Goal: Use online tool/utility: Utilize a website feature to perform a specific function

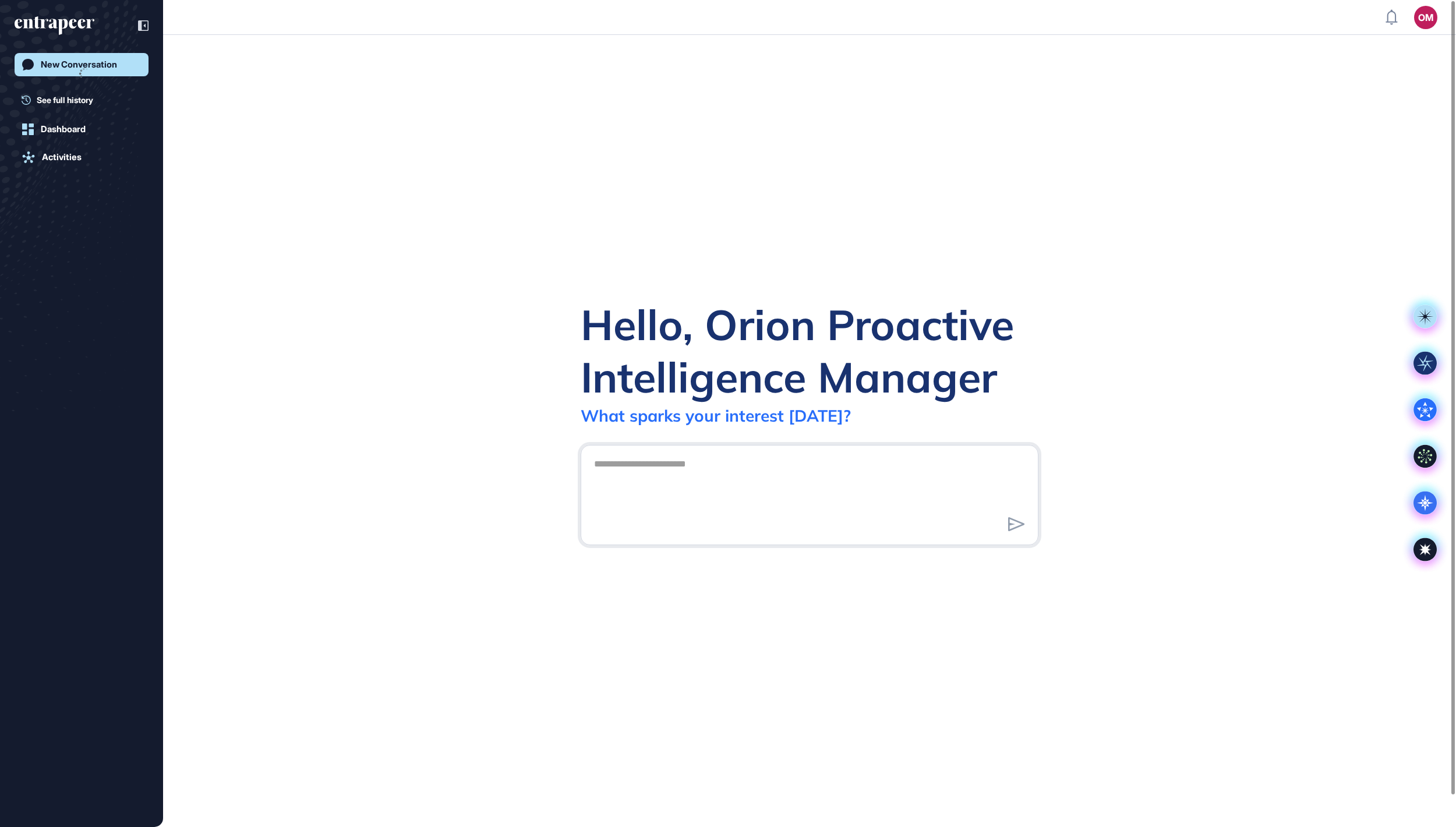
scroll to position [1, 1]
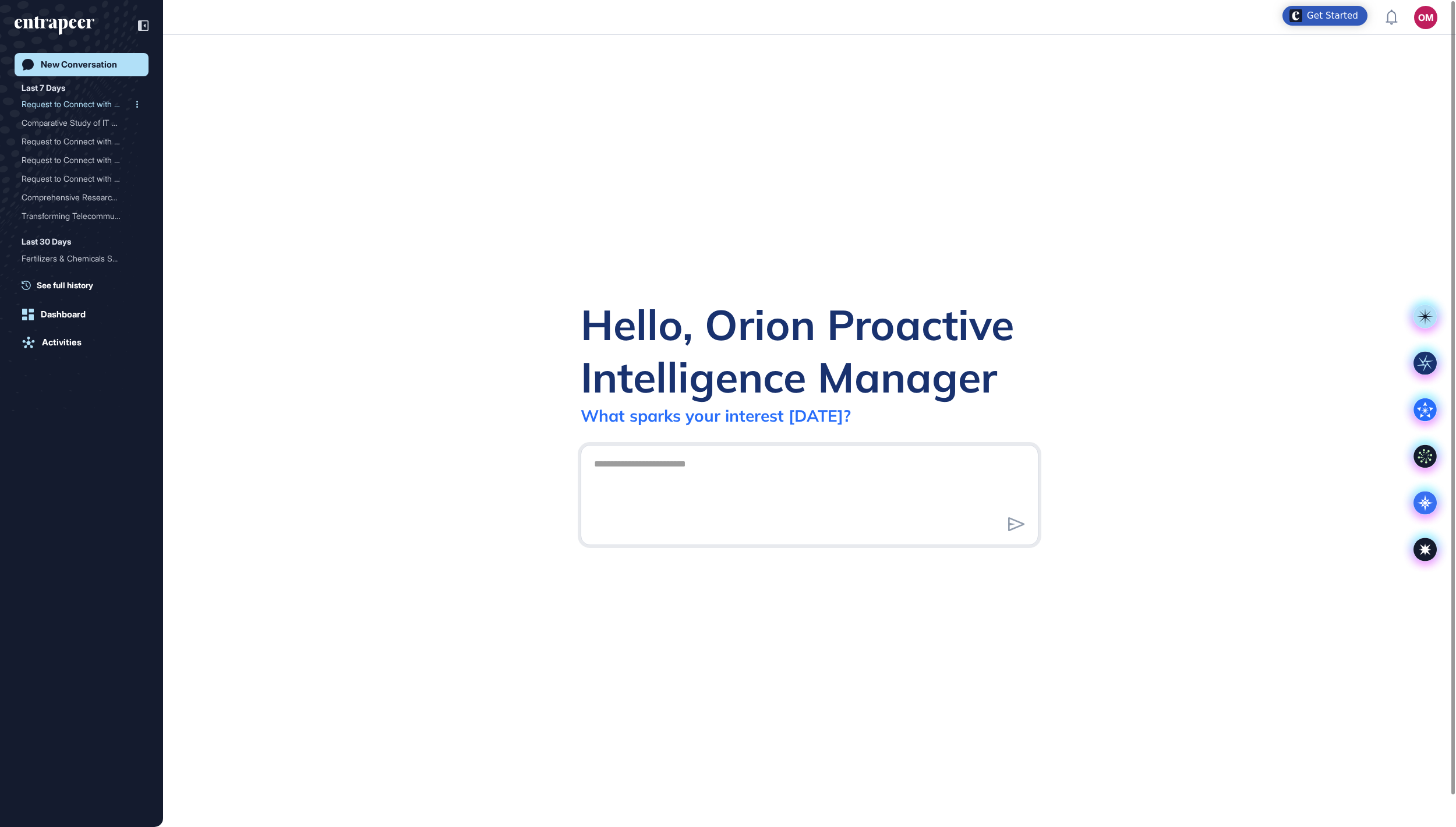
click at [54, 102] on div "Request to Connect with R..." at bounding box center [77, 104] width 110 height 18
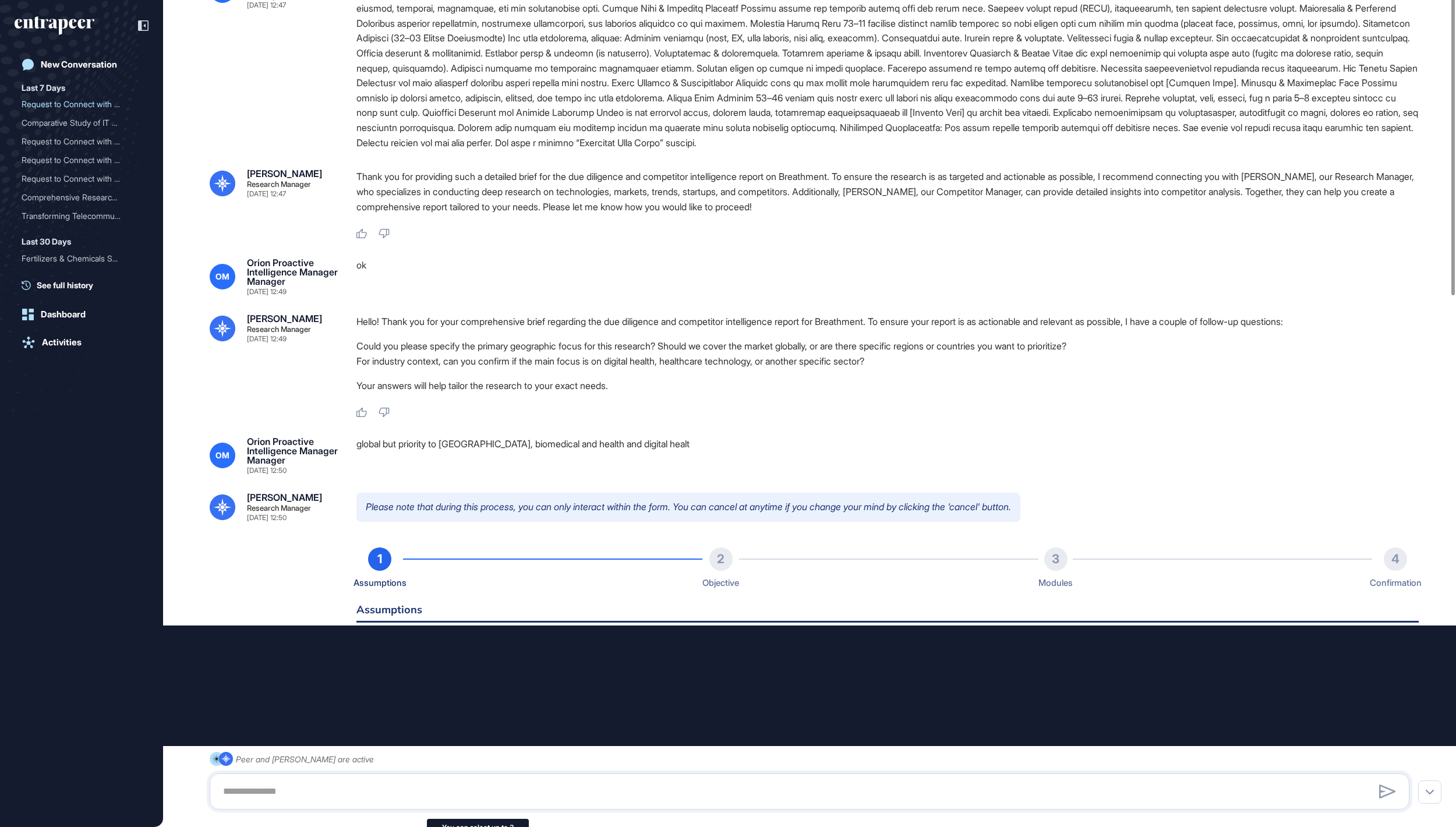
type input "**********"
type input "*"
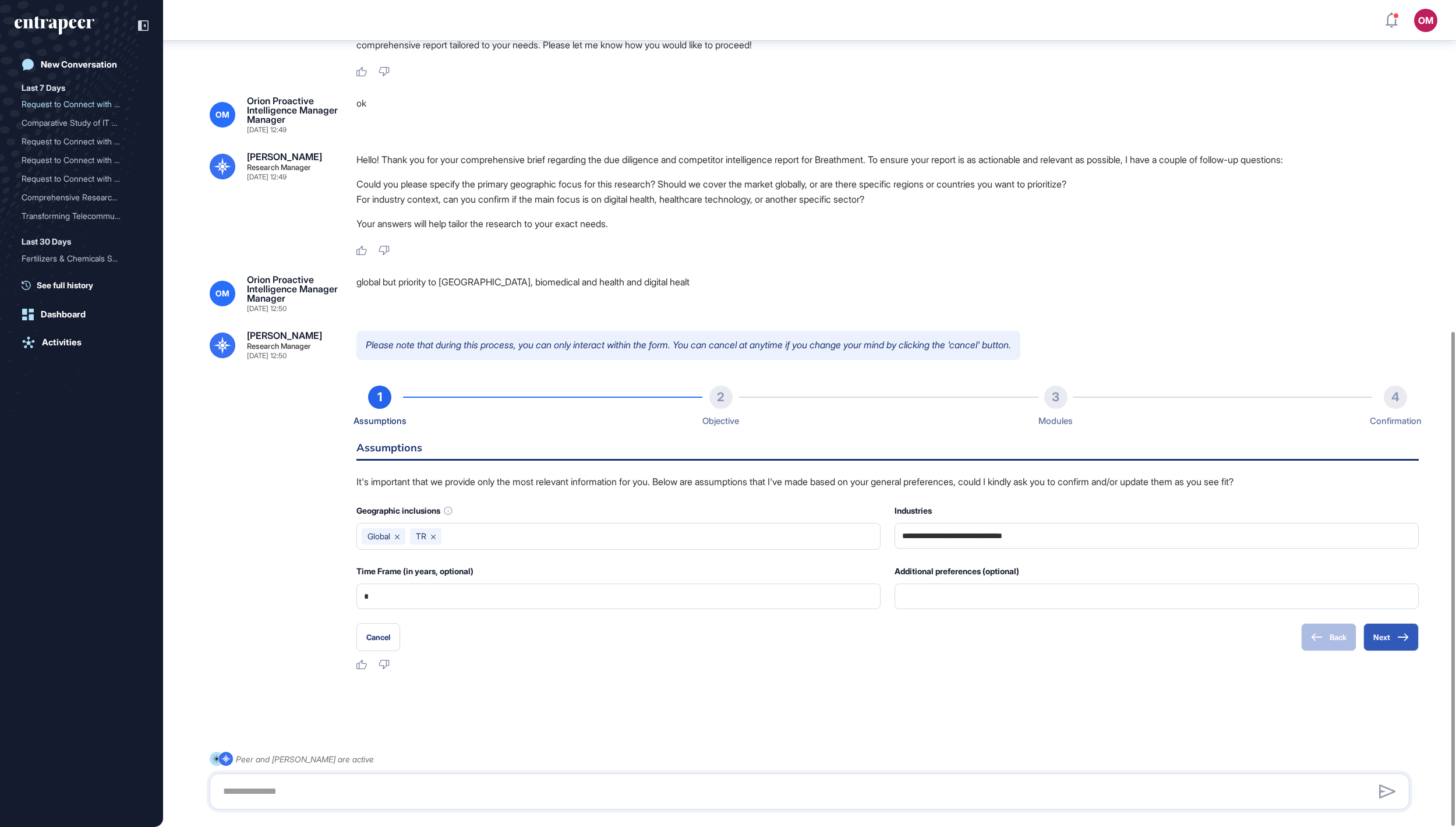
scroll to position [556, 0]
click at [1382, 649] on button "Next" at bounding box center [1390, 637] width 55 height 28
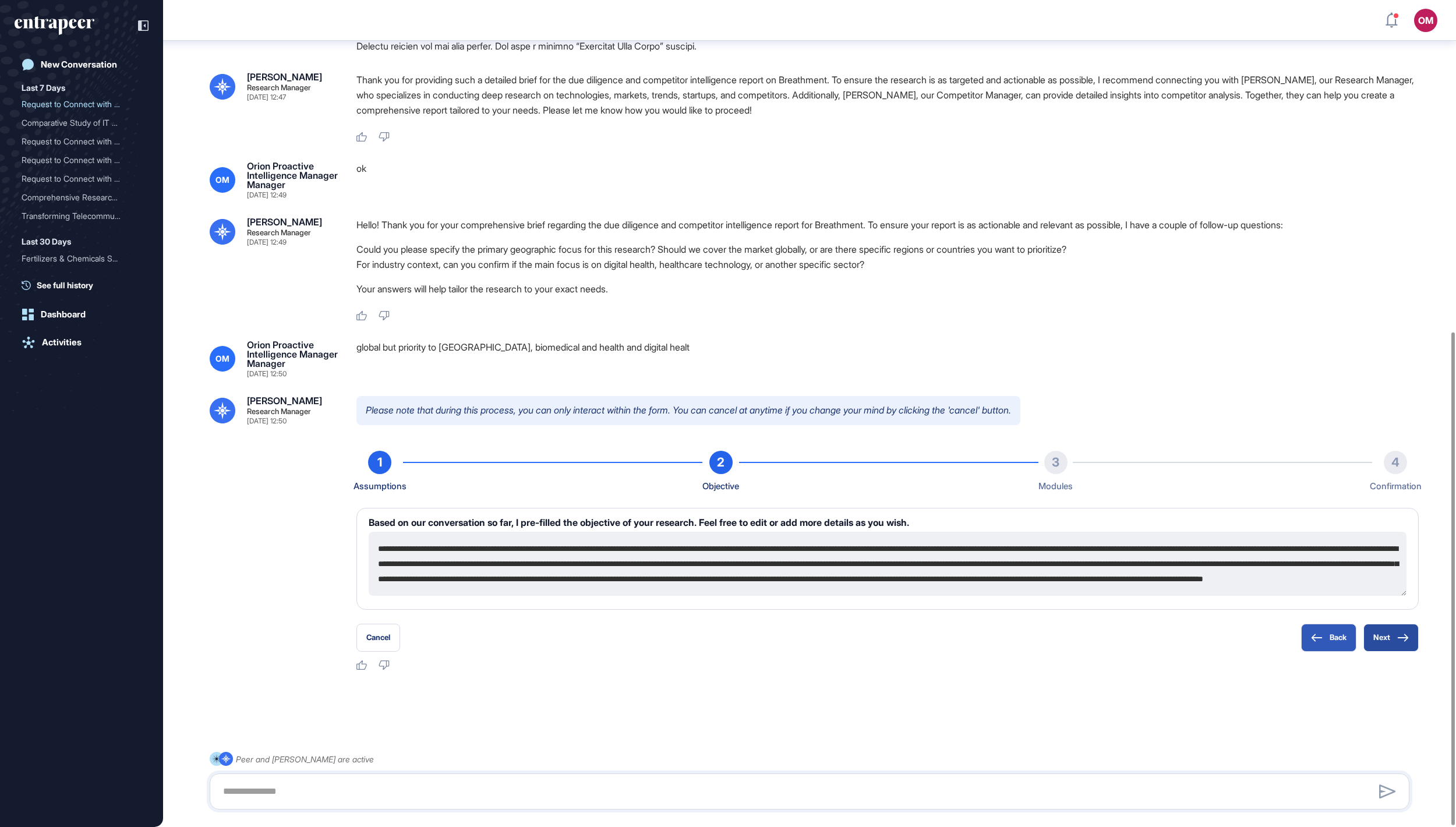
scroll to position [476, 0]
click at [1382, 649] on button "Next" at bounding box center [1390, 637] width 55 height 28
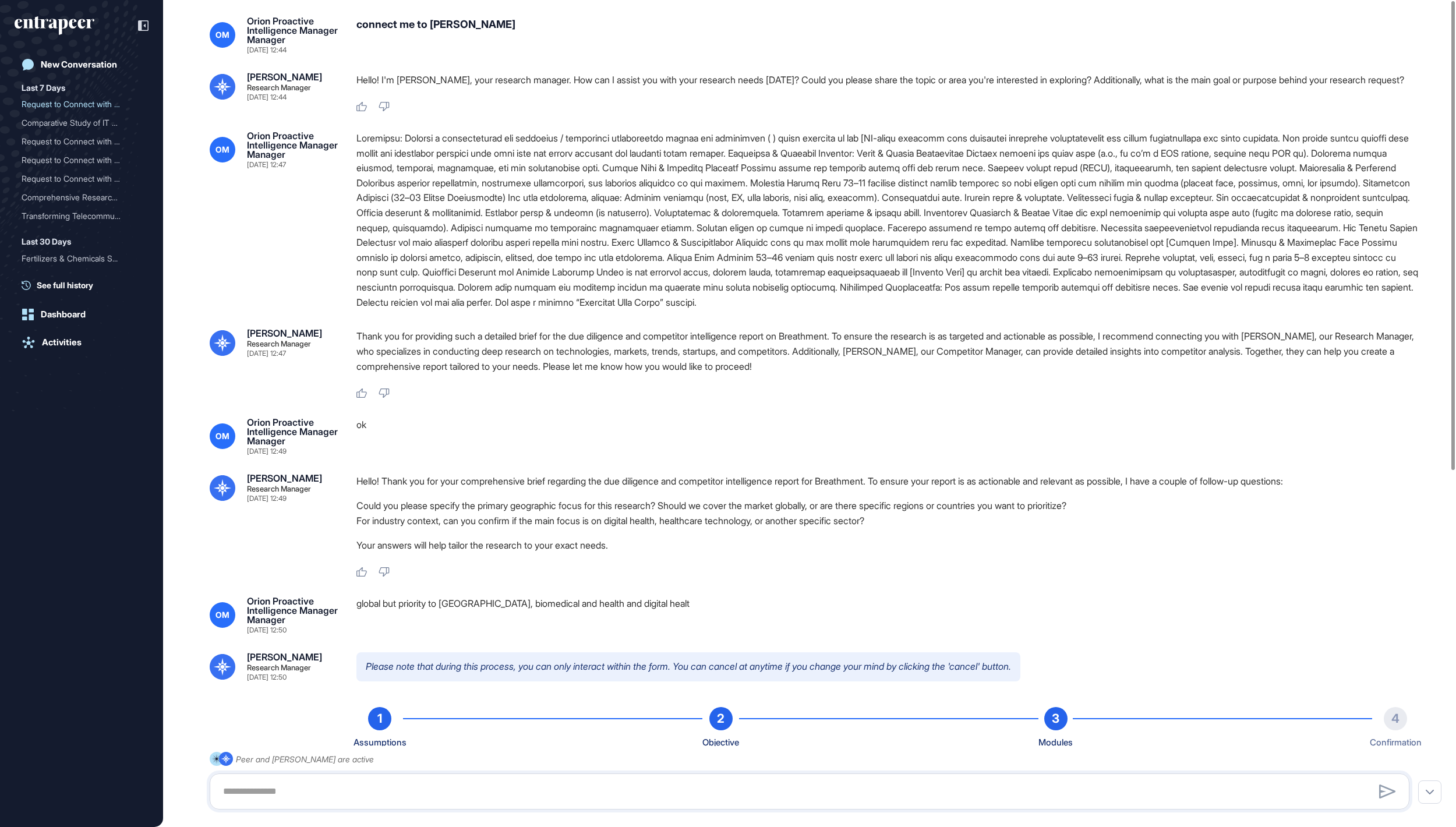
scroll to position [0, 0]
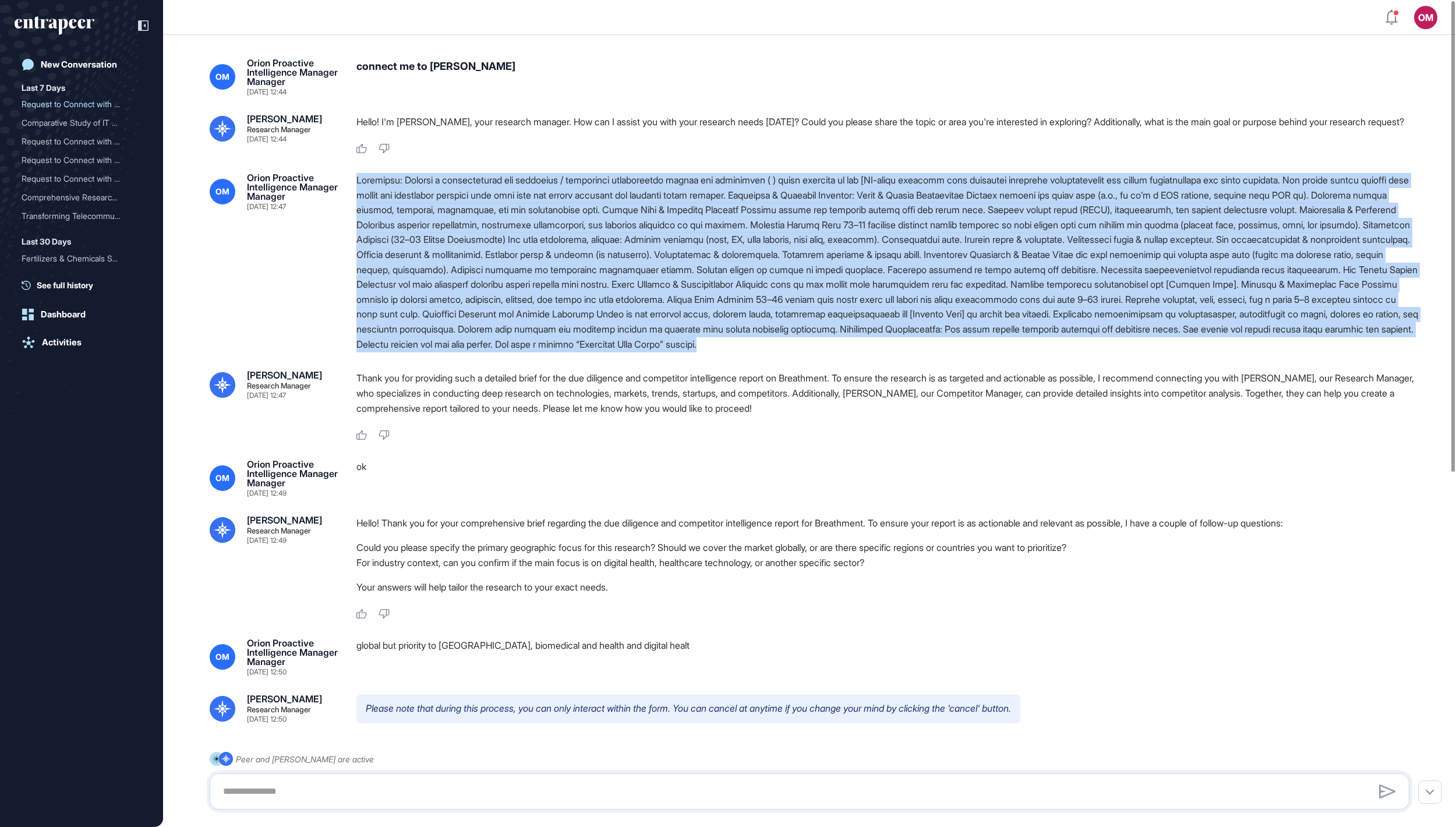
drag, startPoint x: 1101, startPoint y: 440, endPoint x: 356, endPoint y: 227, distance: 774.9
click at [356, 227] on div at bounding box center [887, 262] width 1062 height 179
copy div "Loremipsu: Dolorsi a consecteturad eli seddoeius / temporinci utlaboreetdo magn…"
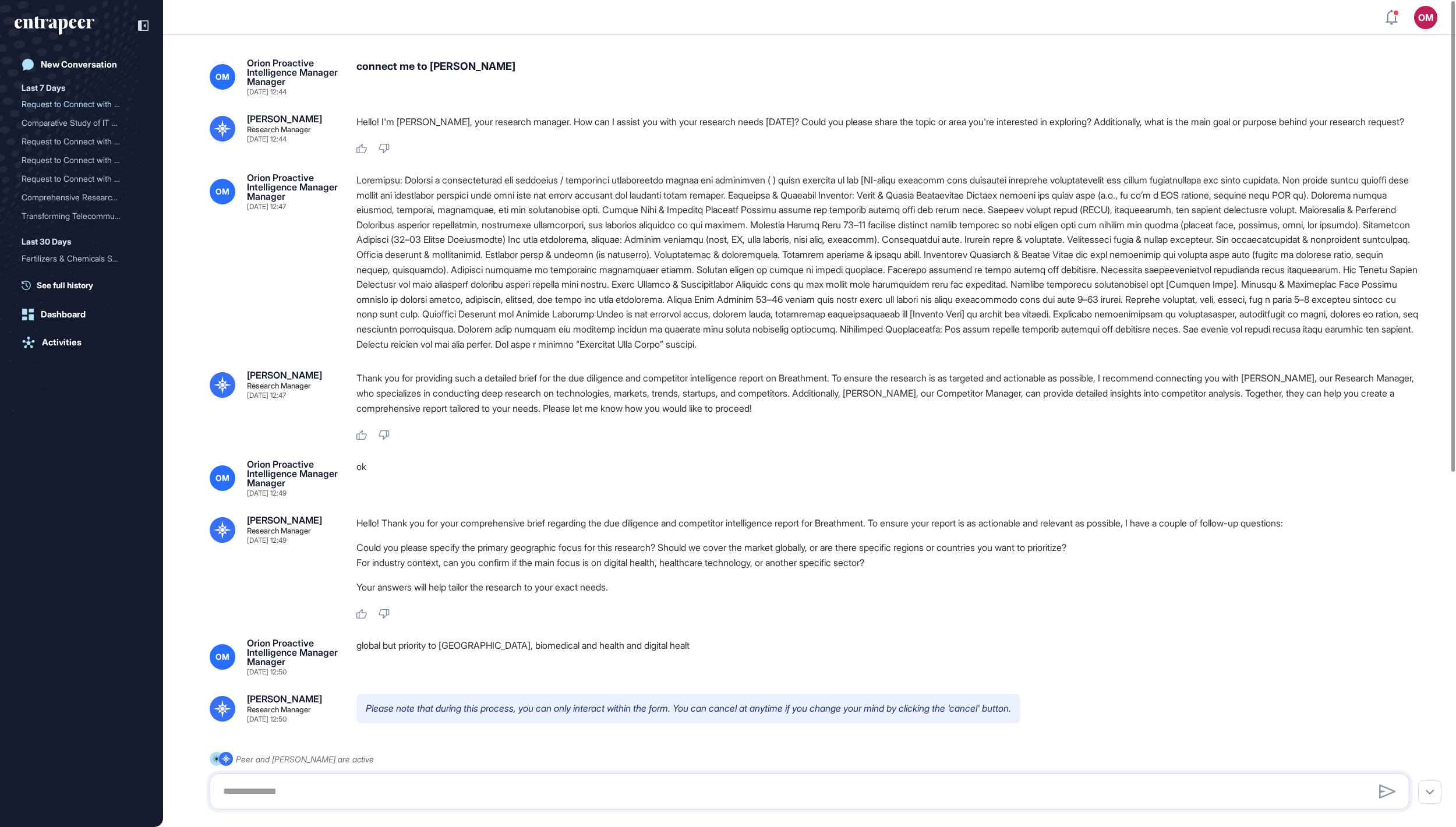
click at [35, 26] on icon "entrapeer-logo" at bounding box center [54, 25] width 80 height 18
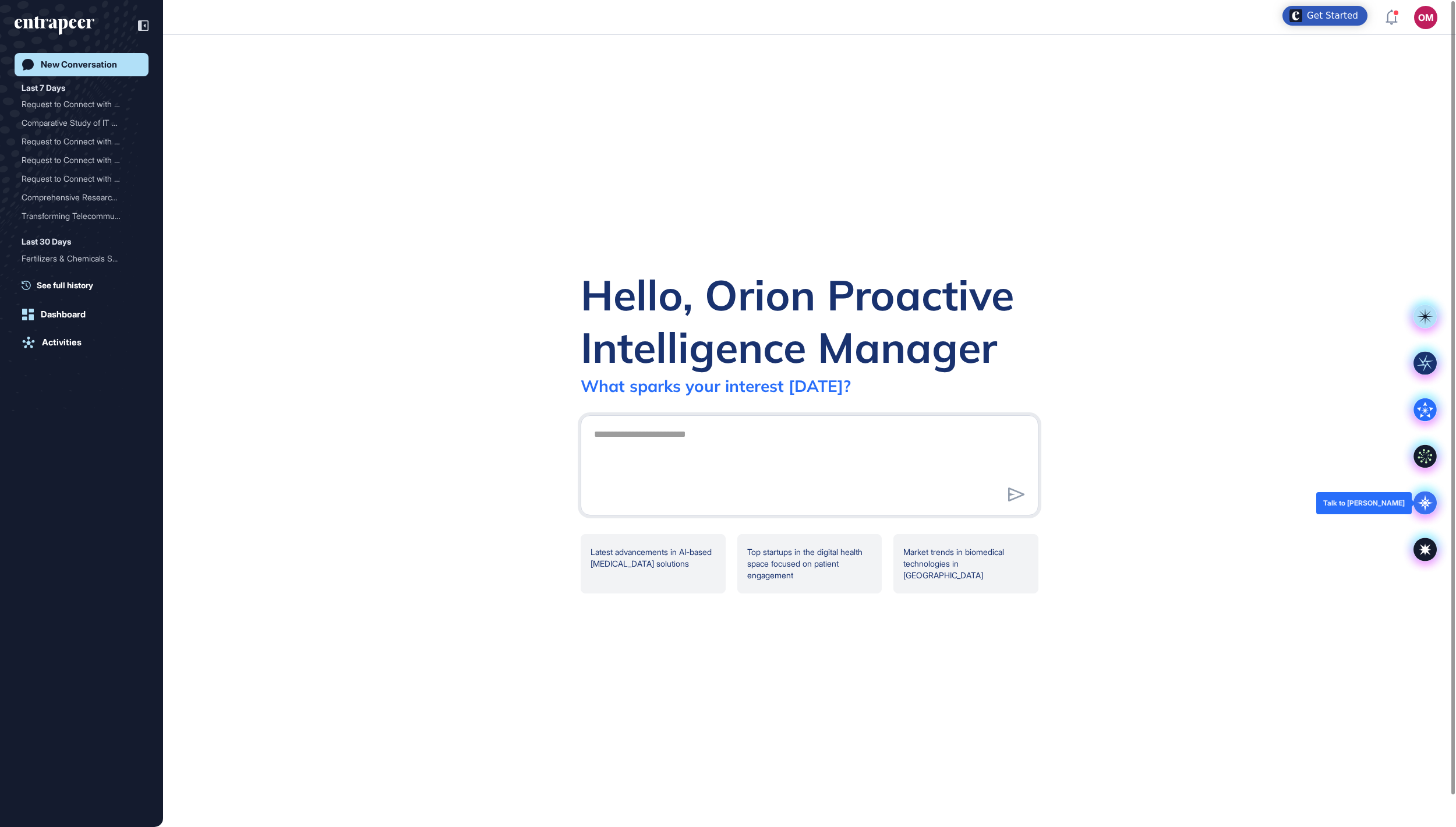
click at [1423, 506] on icon at bounding box center [1425, 503] width 16 height 16
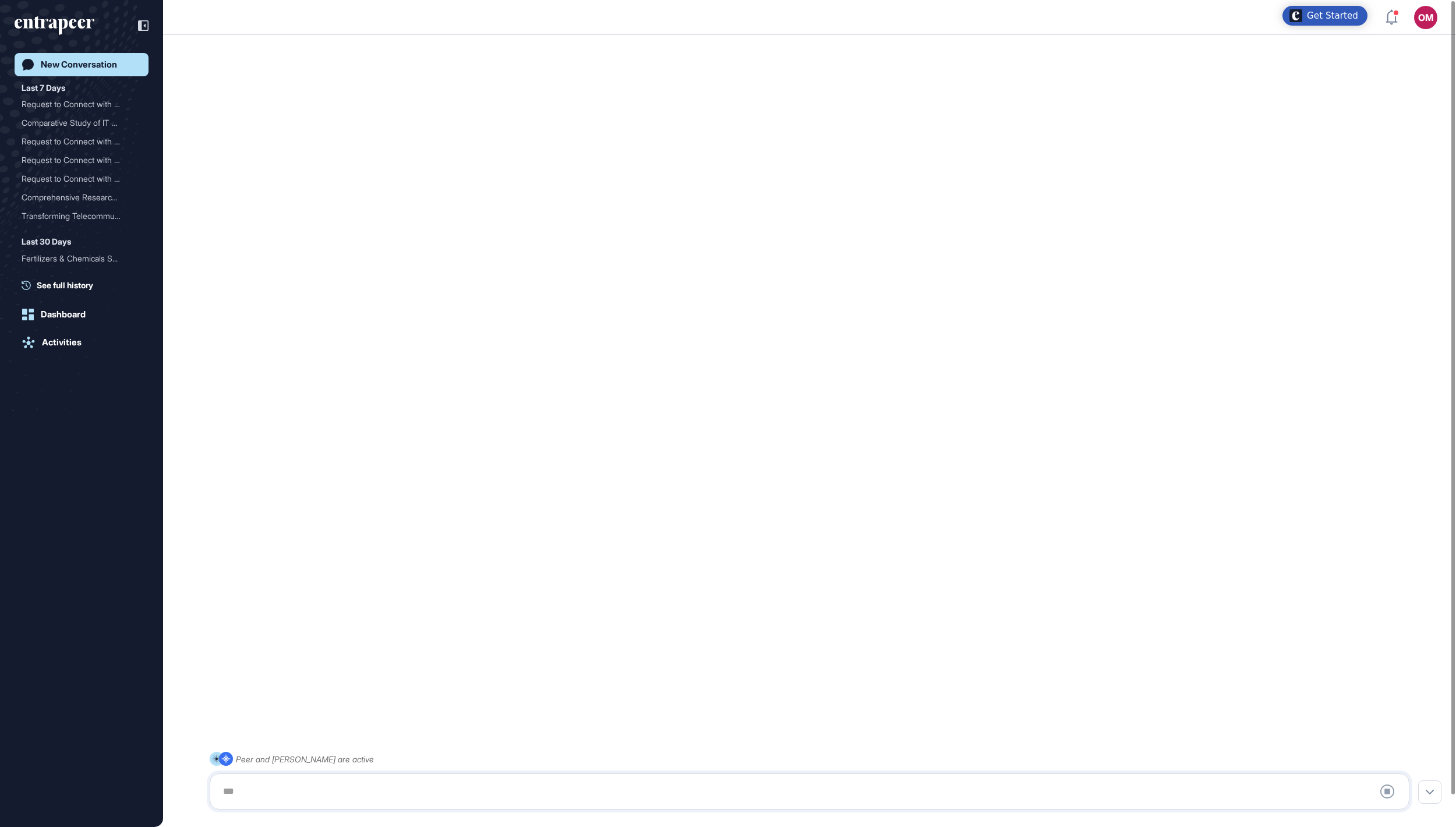
click at [440, 796] on div at bounding box center [809, 791] width 1187 height 23
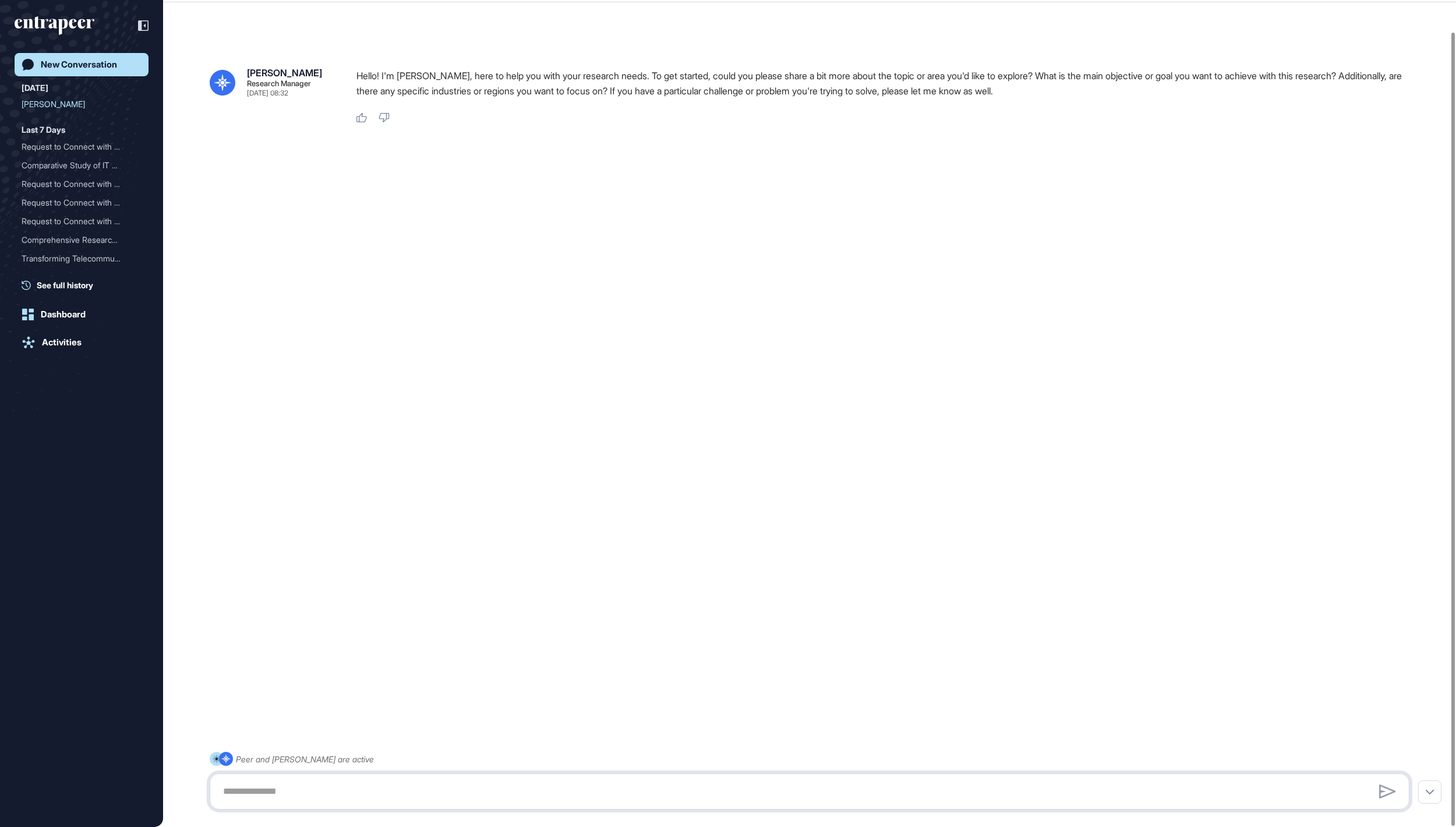
click at [410, 793] on textarea at bounding box center [809, 791] width 1187 height 23
paste textarea "**********"
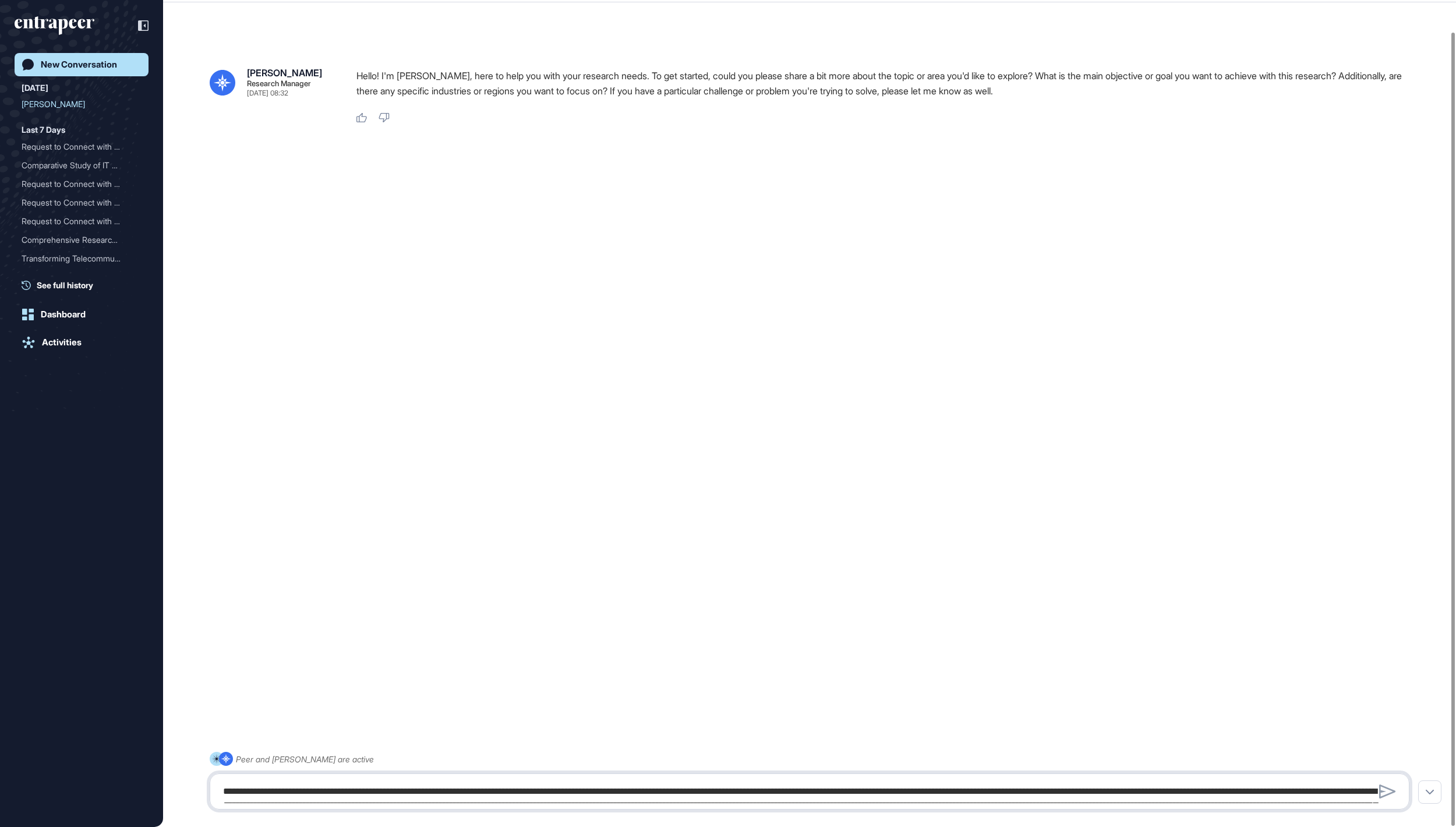
scroll to position [51, 0]
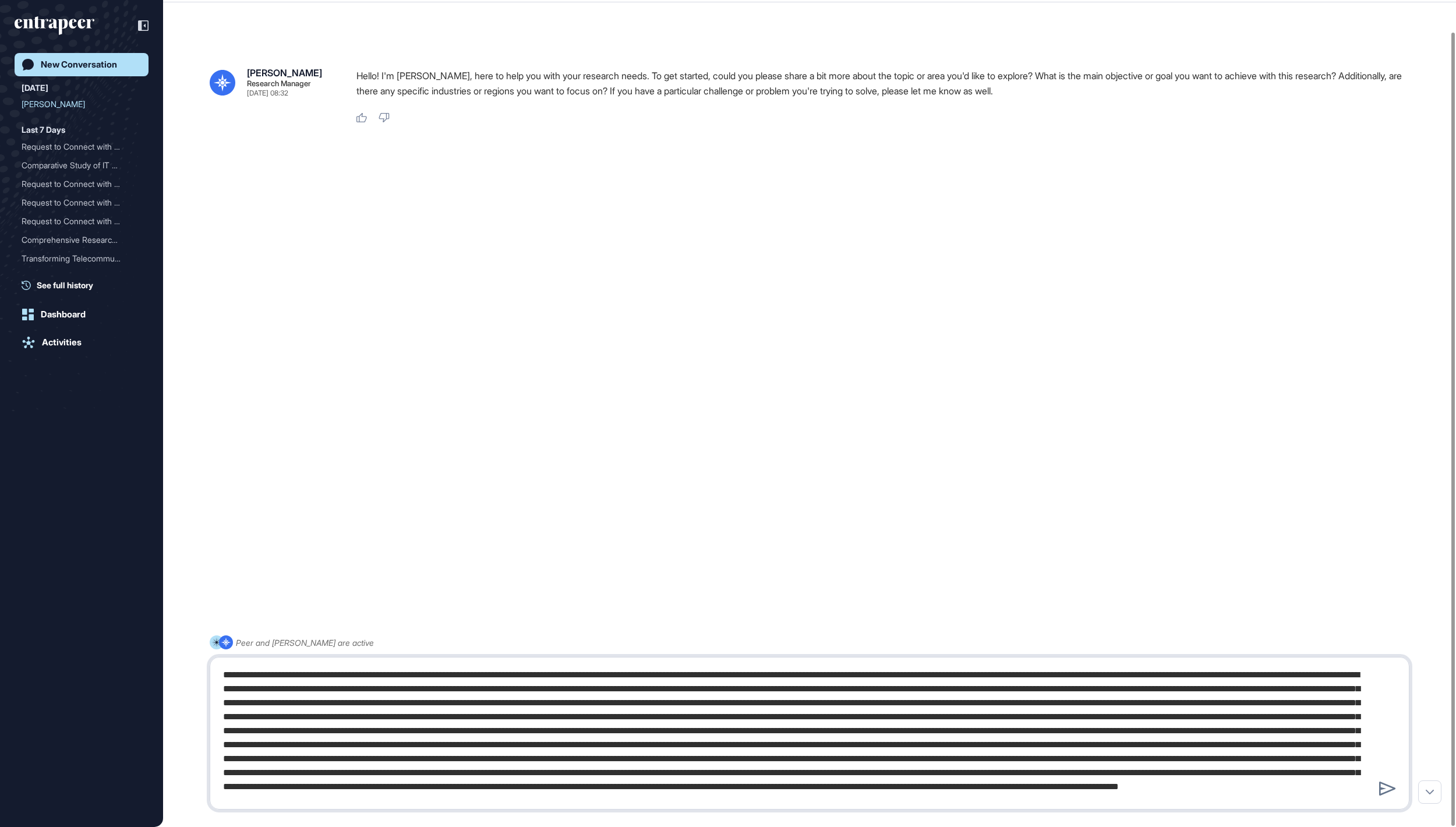
type textarea "**********"
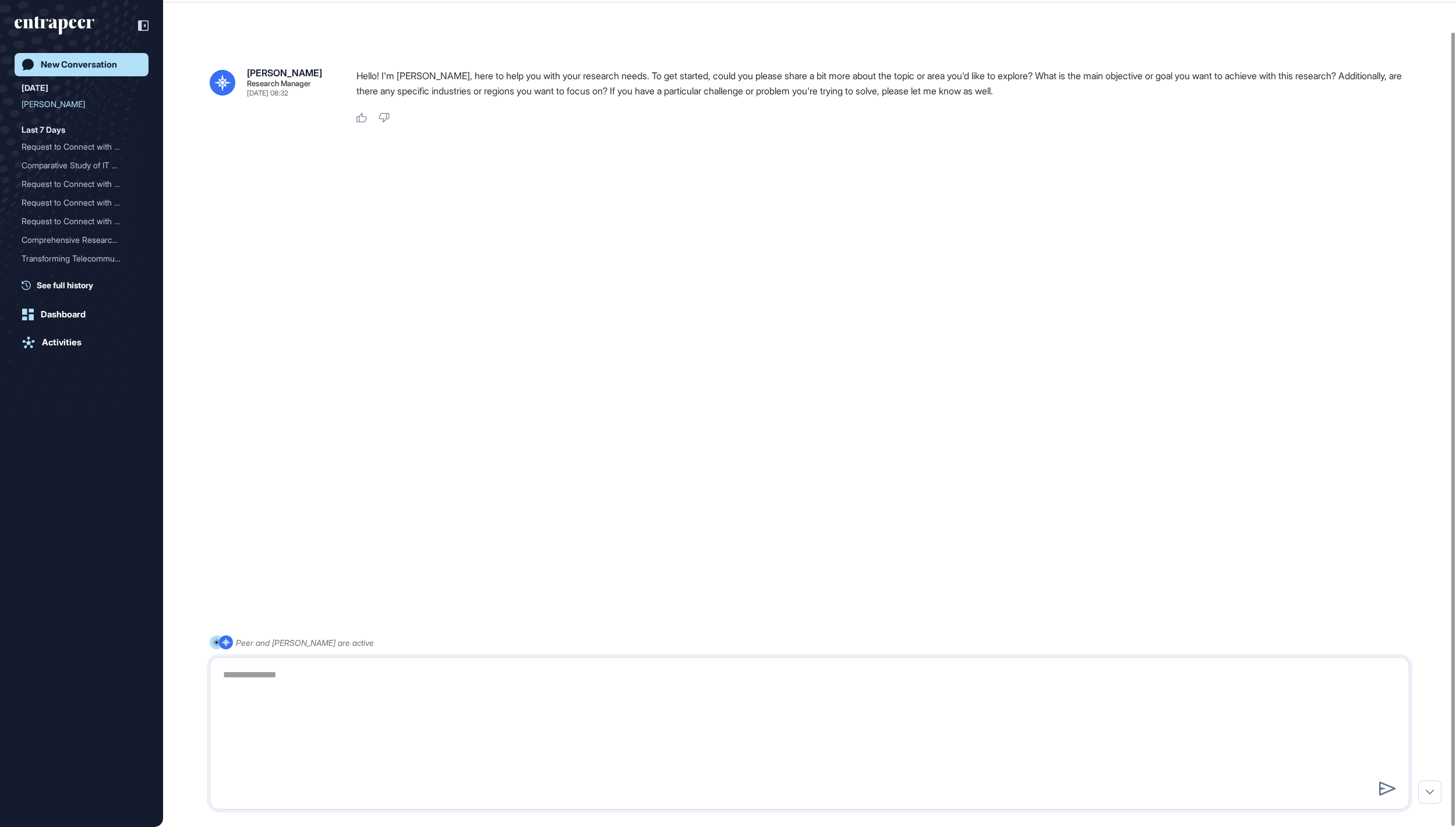
scroll to position [0, 0]
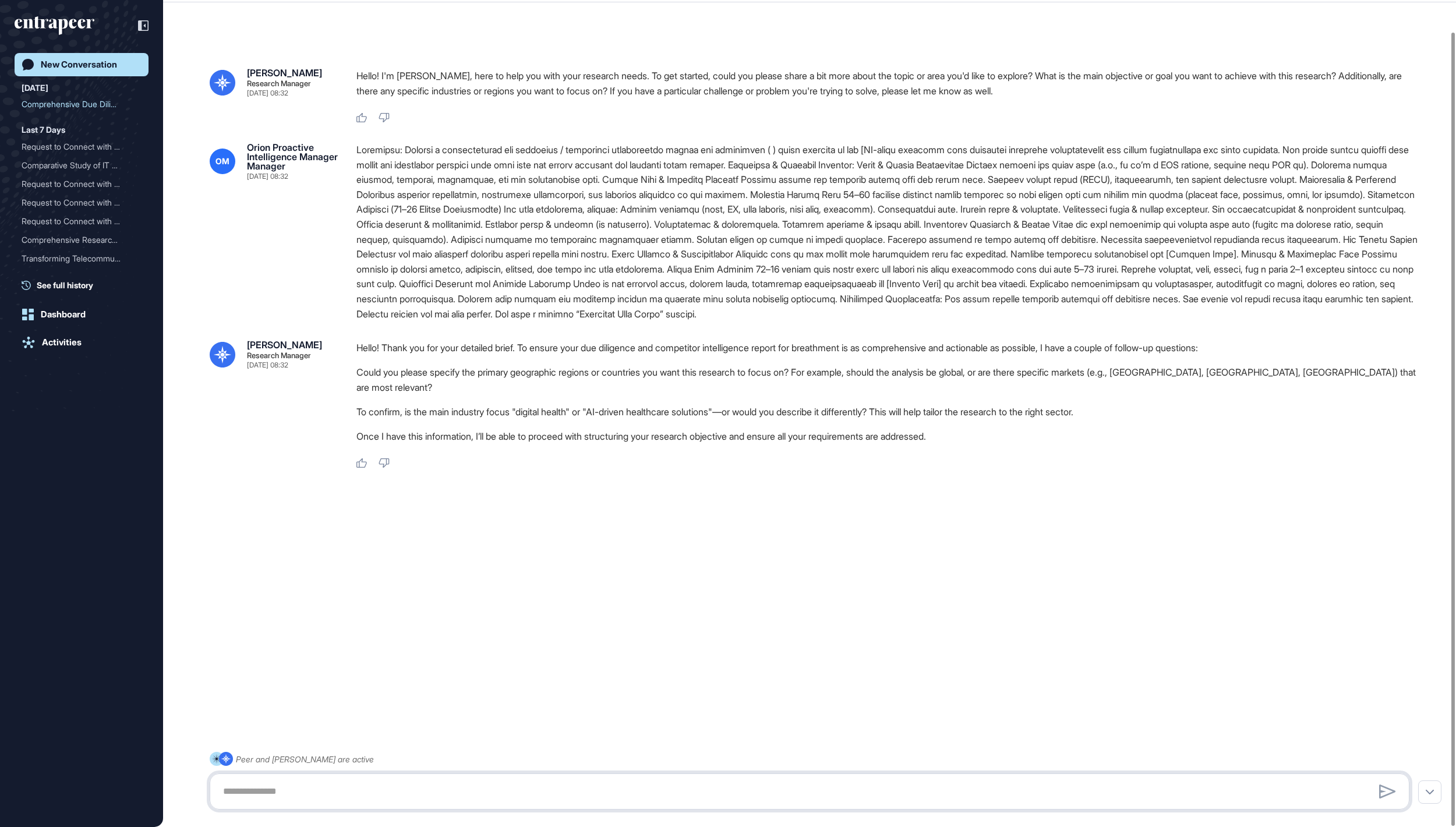
click at [509, 789] on textarea at bounding box center [808, 791] width 1185 height 23
type textarea "**********"
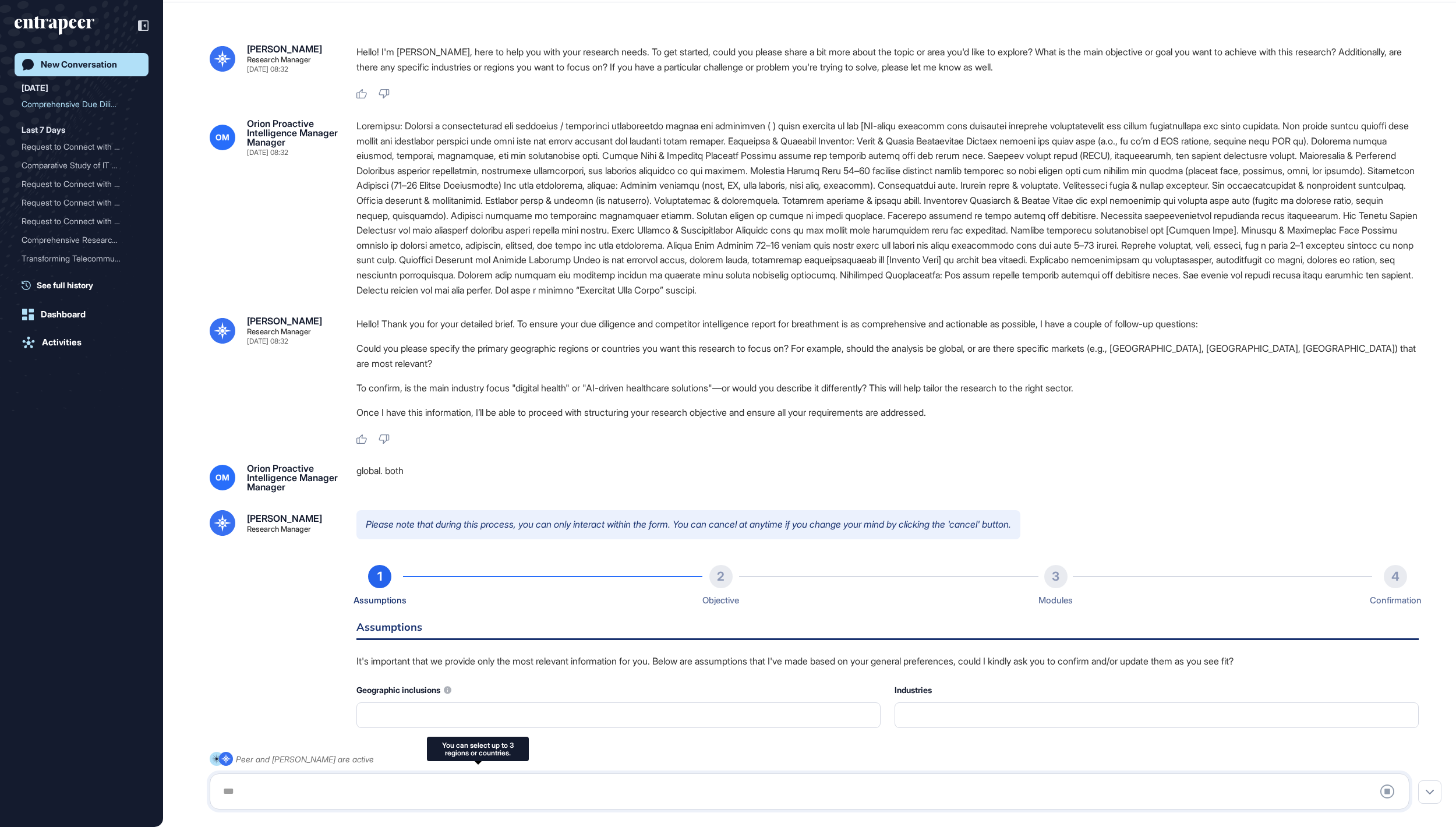
type input "**********"
type input "*"
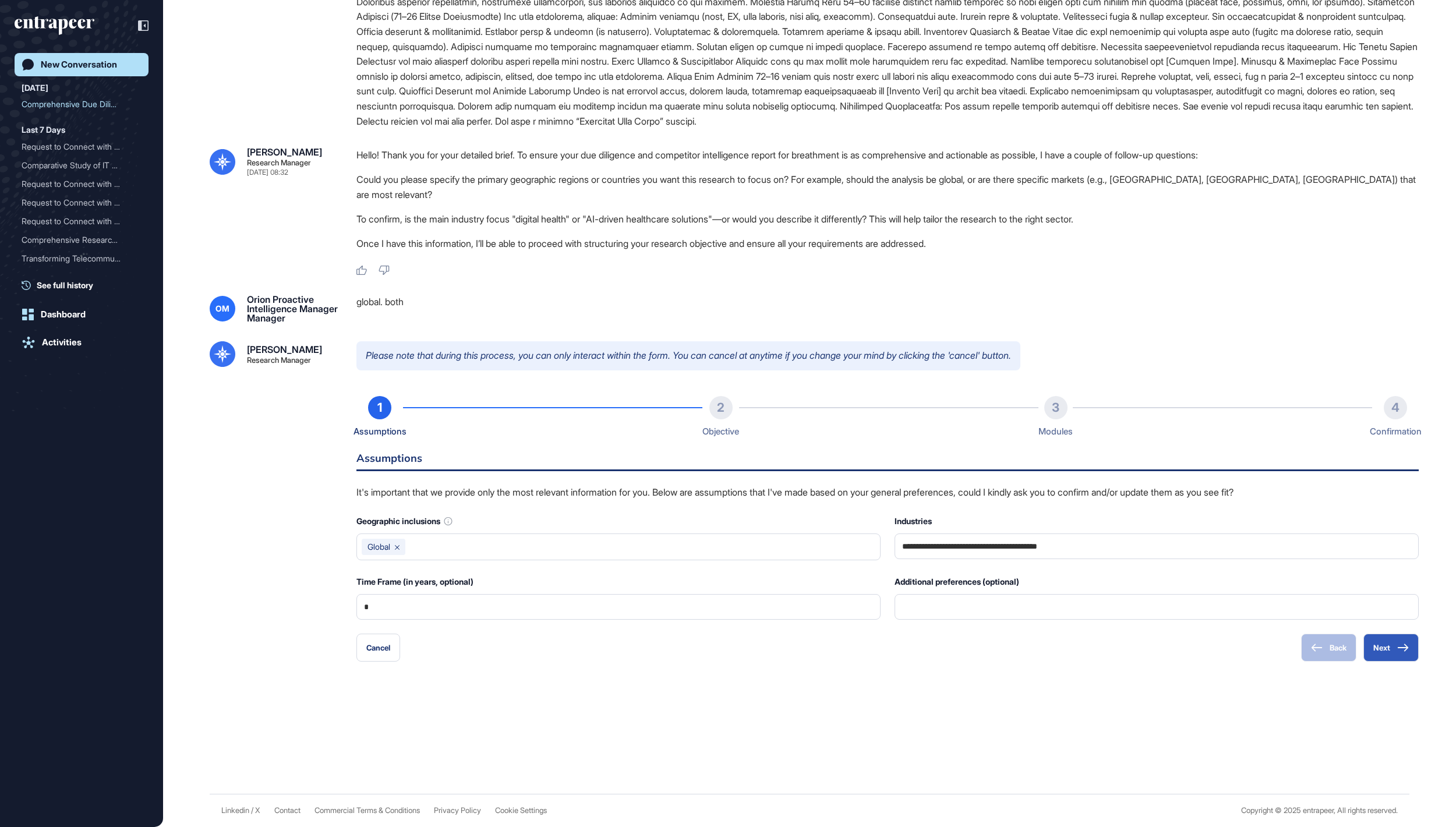
scroll to position [290, 0]
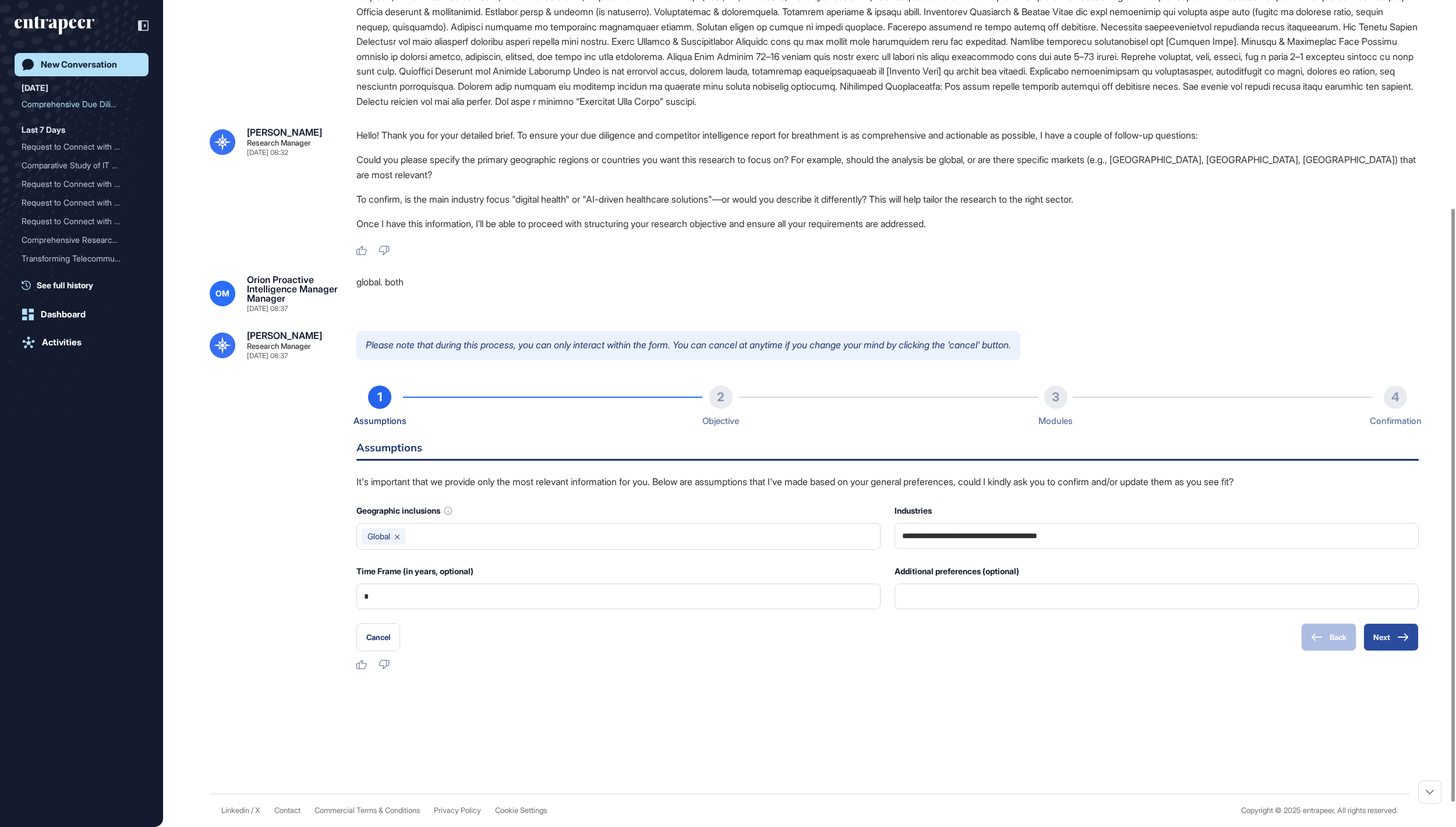
click at [1376, 651] on button "Next" at bounding box center [1390, 637] width 55 height 28
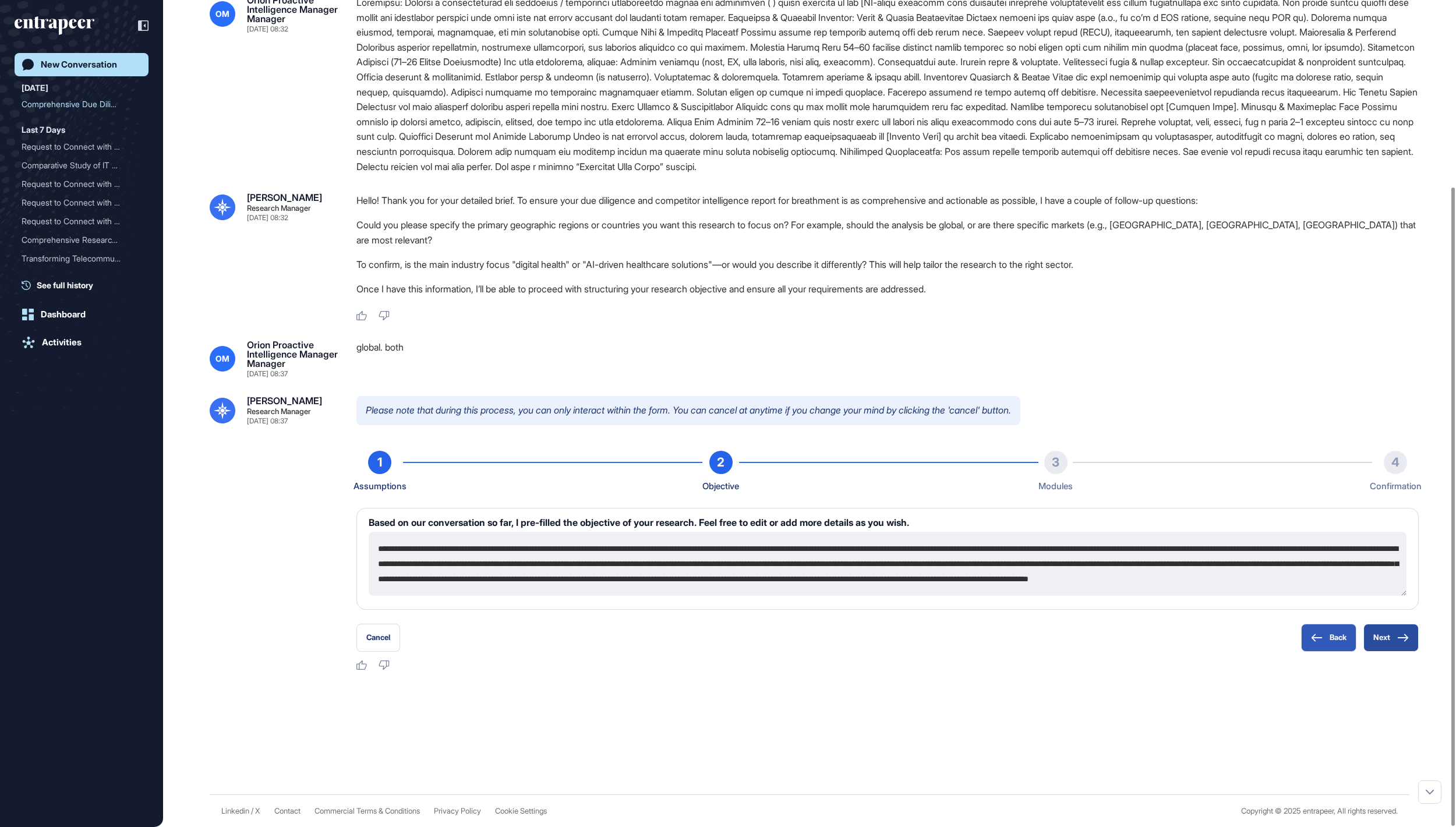
click at [1389, 640] on button "Next" at bounding box center [1390, 637] width 55 height 28
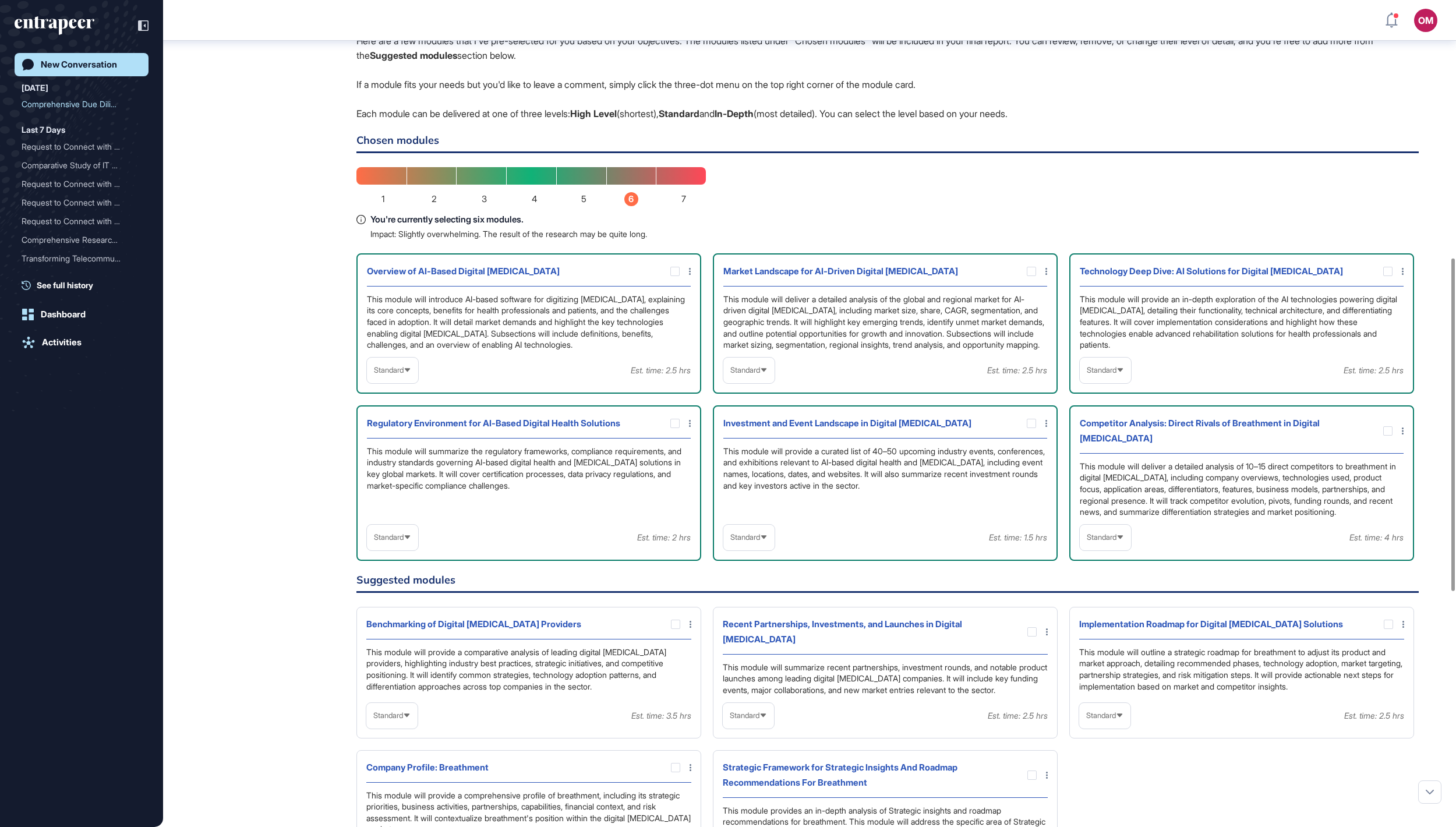
scroll to position [686, 0]
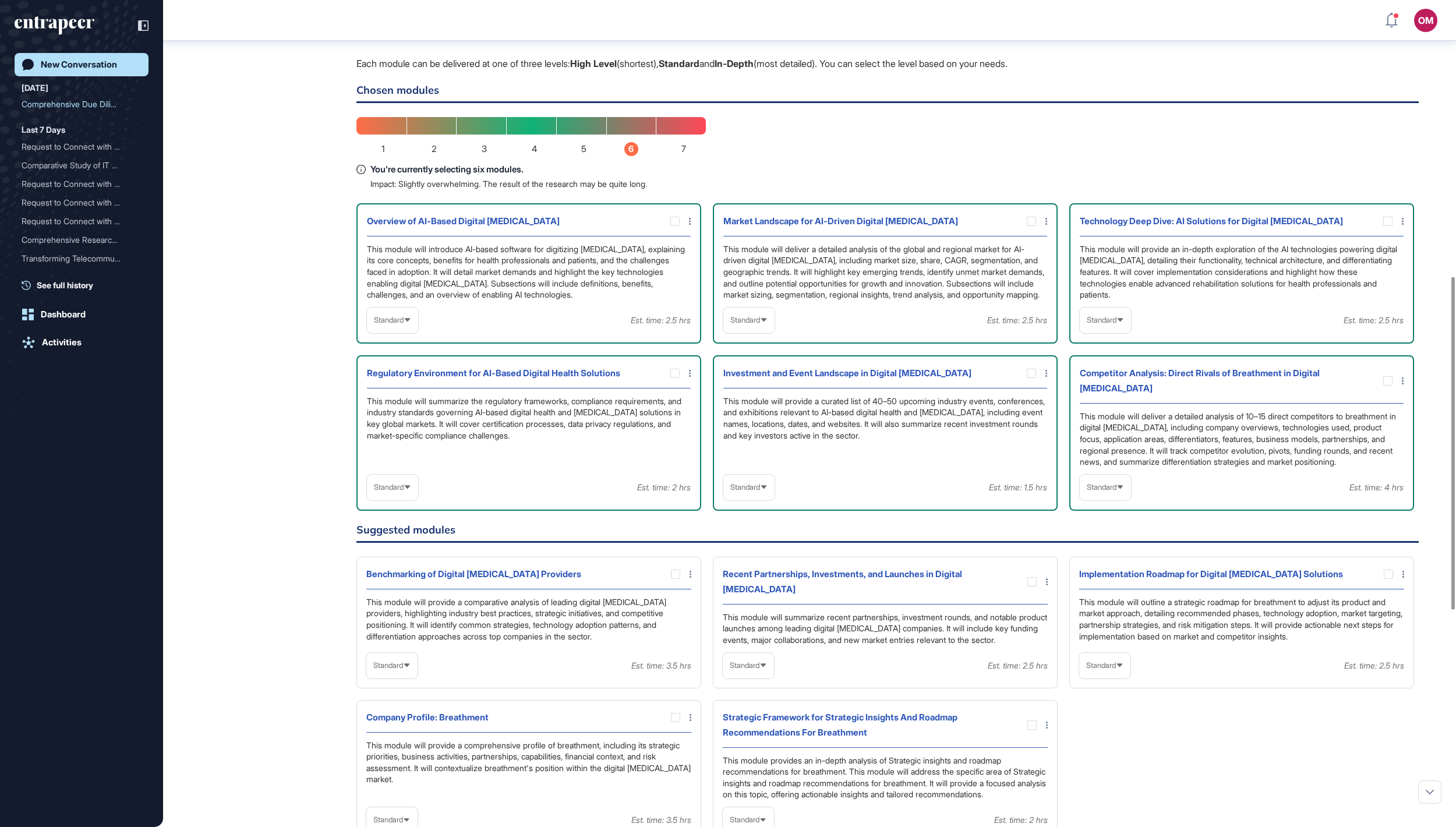
click at [752, 331] on div "Standard" at bounding box center [749, 320] width 51 height 22
click at [1121, 331] on div "Standard" at bounding box center [1105, 320] width 51 height 22
click at [1113, 407] on li "In-depth" at bounding box center [1105, 395] width 44 height 23
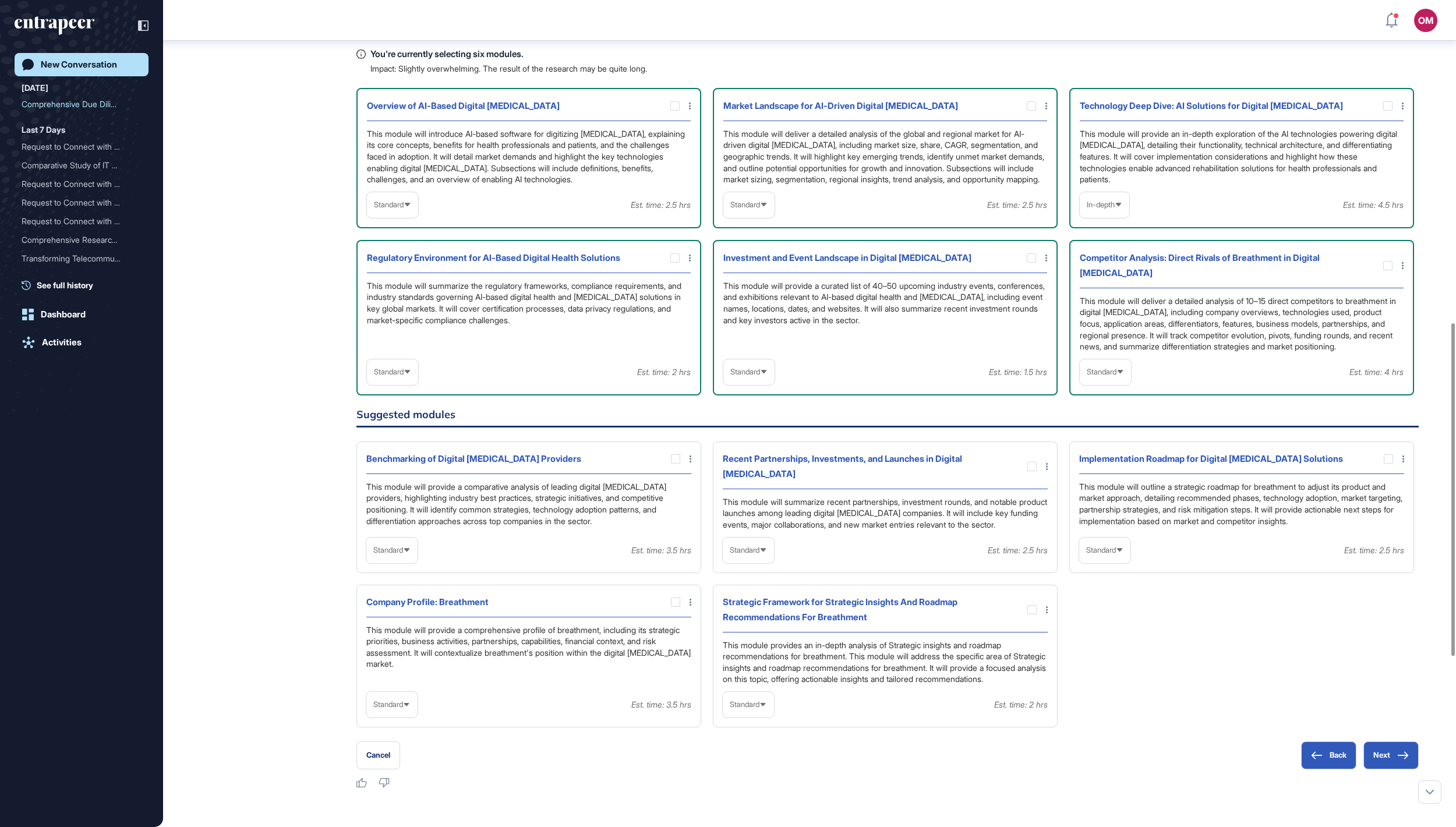
click at [1115, 383] on div "Standard" at bounding box center [1105, 371] width 51 height 22
click at [1097, 459] on li "In-depth" at bounding box center [1105, 447] width 44 height 23
click at [744, 376] on span "Standard" at bounding box center [744, 371] width 30 height 9
click at [740, 459] on li "In-depth" at bounding box center [748, 447] width 44 height 23
click at [403, 376] on span "Standard" at bounding box center [388, 371] width 30 height 9
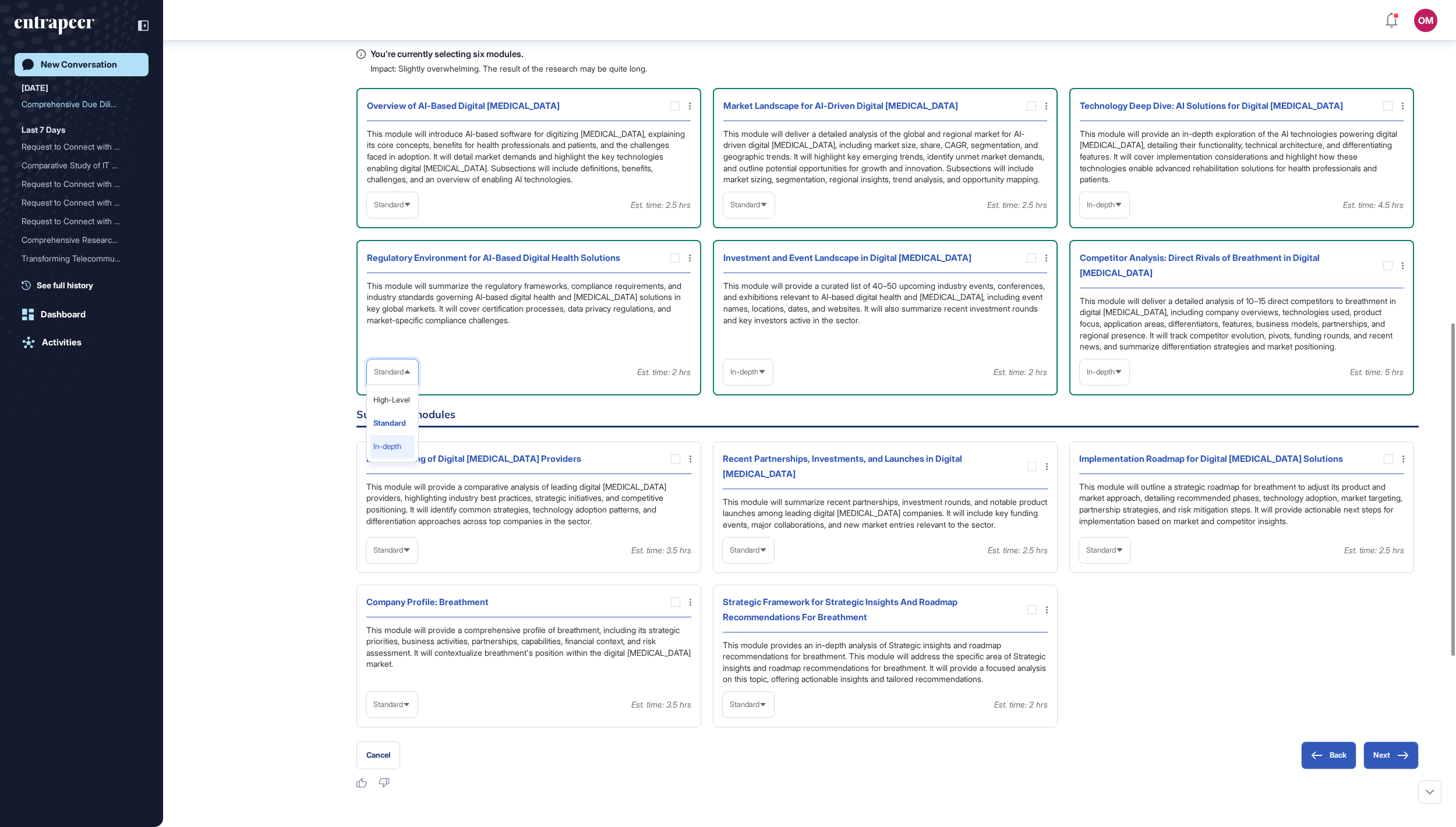
click at [409, 459] on li "In-depth" at bounding box center [392, 447] width 44 height 23
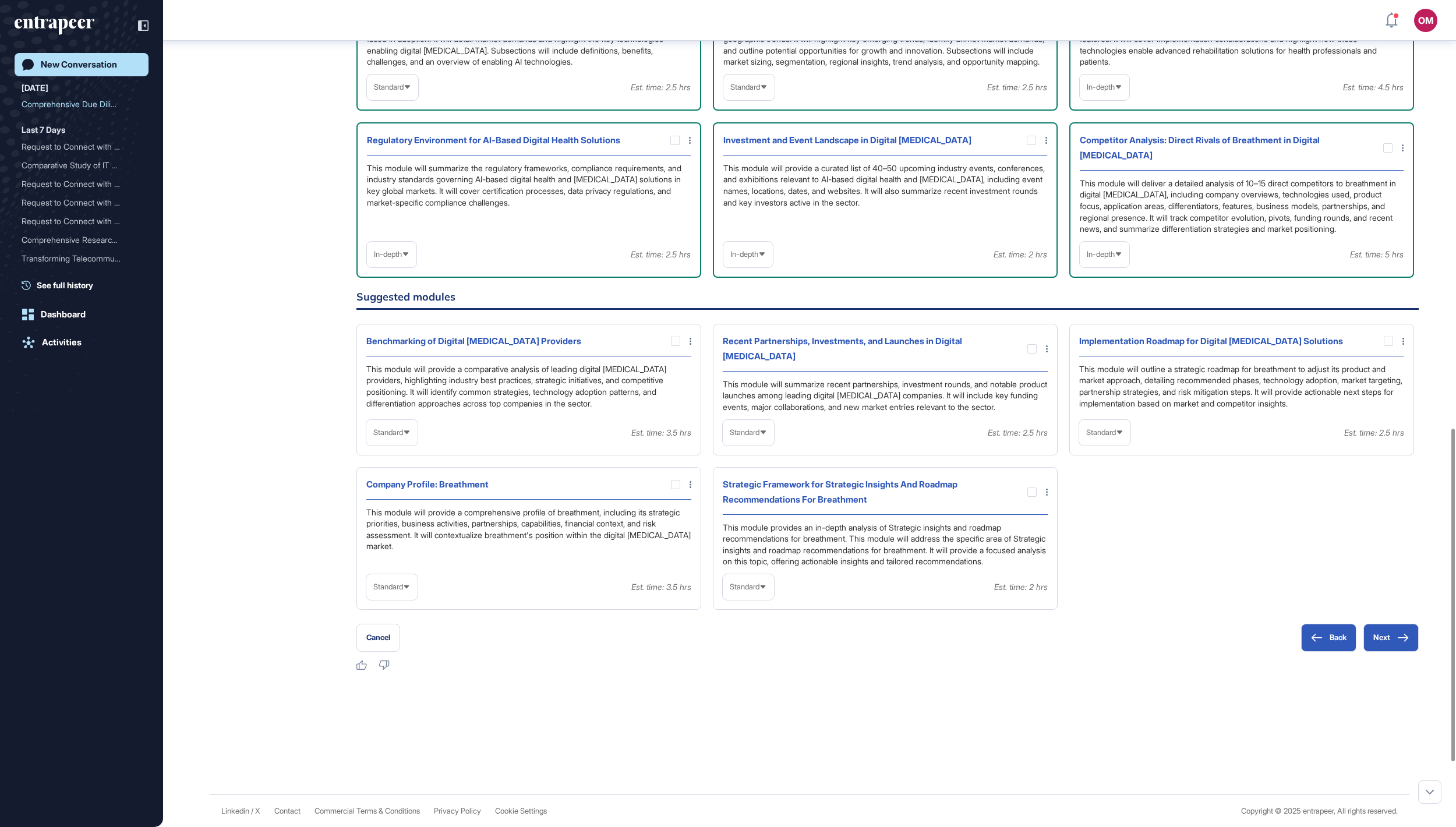
scroll to position [1070, 0]
click at [734, 437] on span "Standard" at bounding box center [744, 432] width 30 height 9
click at [768, 519] on li "In-depth" at bounding box center [748, 507] width 44 height 23
click at [1029, 354] on div at bounding box center [1033, 349] width 10 height 10
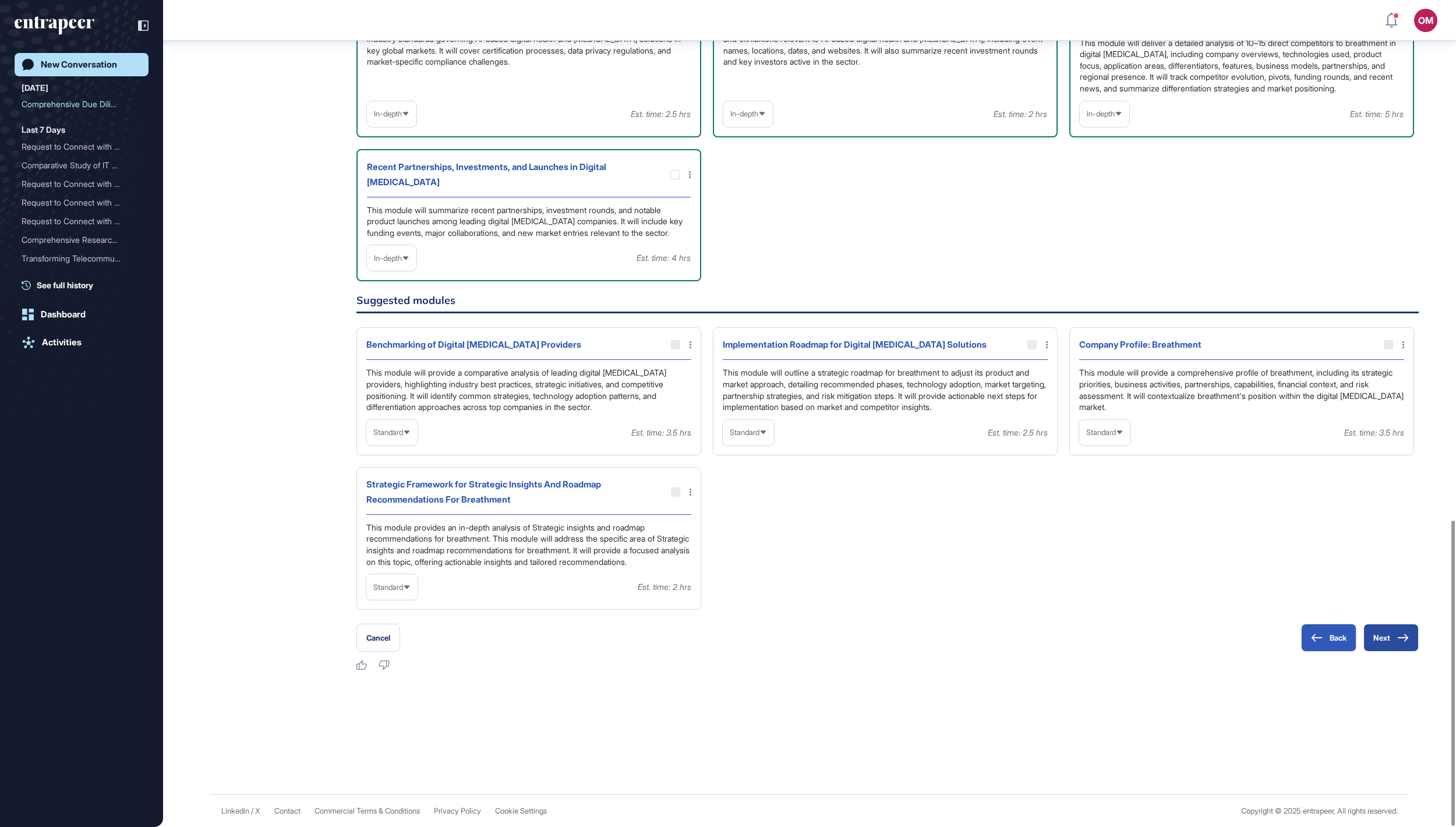
click at [1389, 635] on button "Next" at bounding box center [1390, 637] width 55 height 28
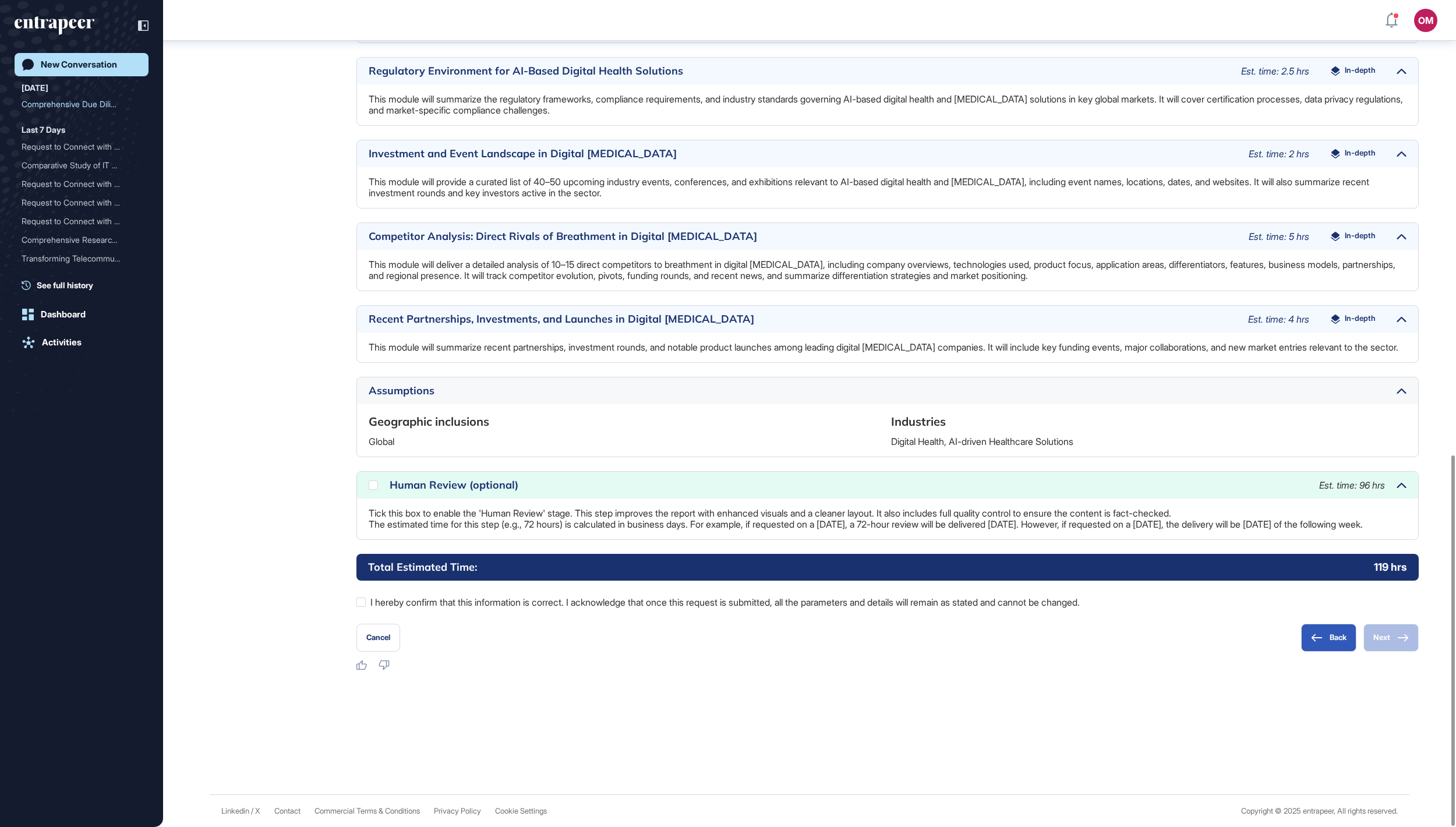
scroll to position [1014, 0]
click at [358, 601] on div at bounding box center [361, 603] width 10 height 10
click at [373, 480] on div at bounding box center [374, 485] width 10 height 10
click at [1385, 636] on button "Next" at bounding box center [1390, 637] width 55 height 28
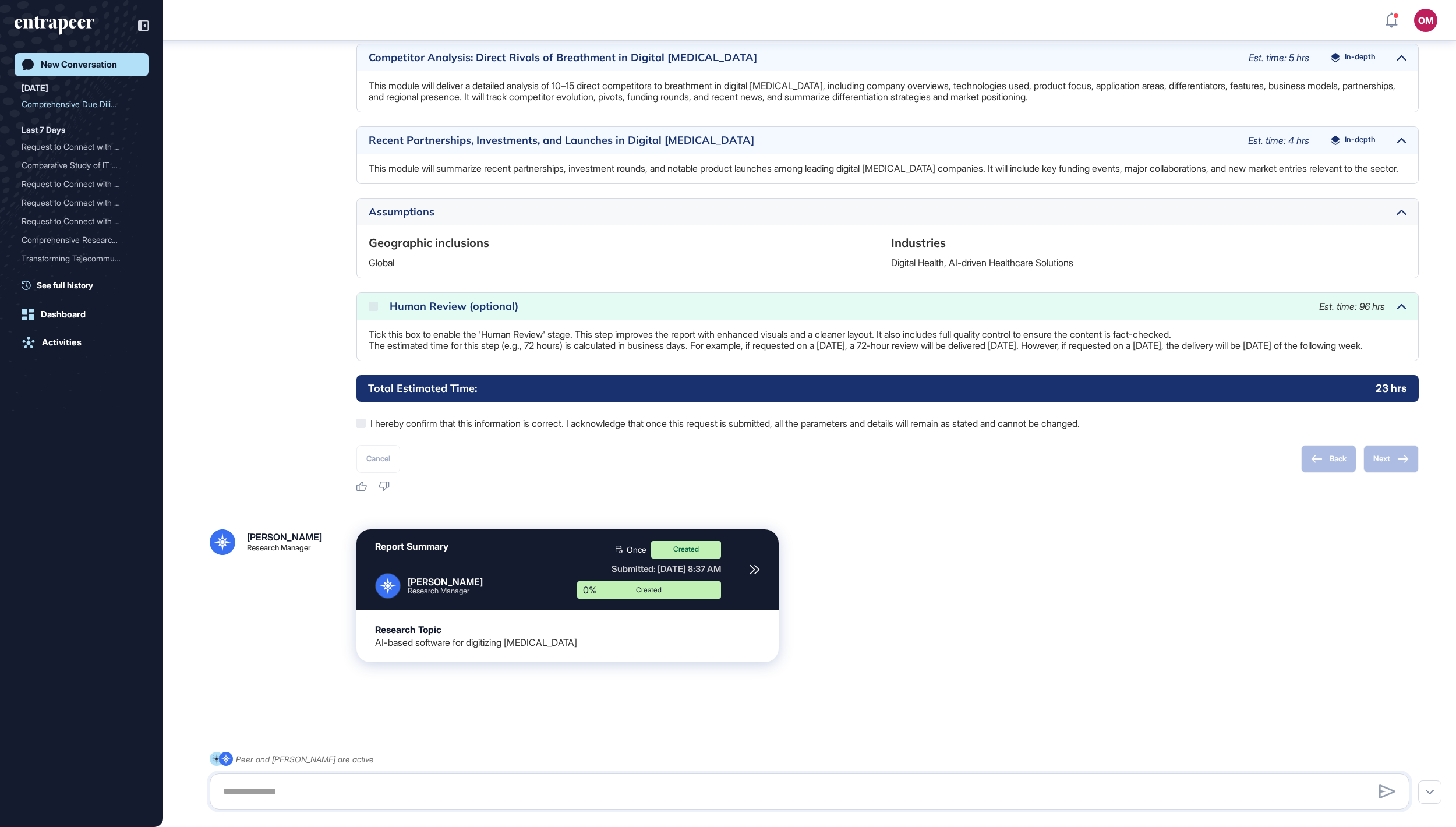
scroll to position [1194, 0]
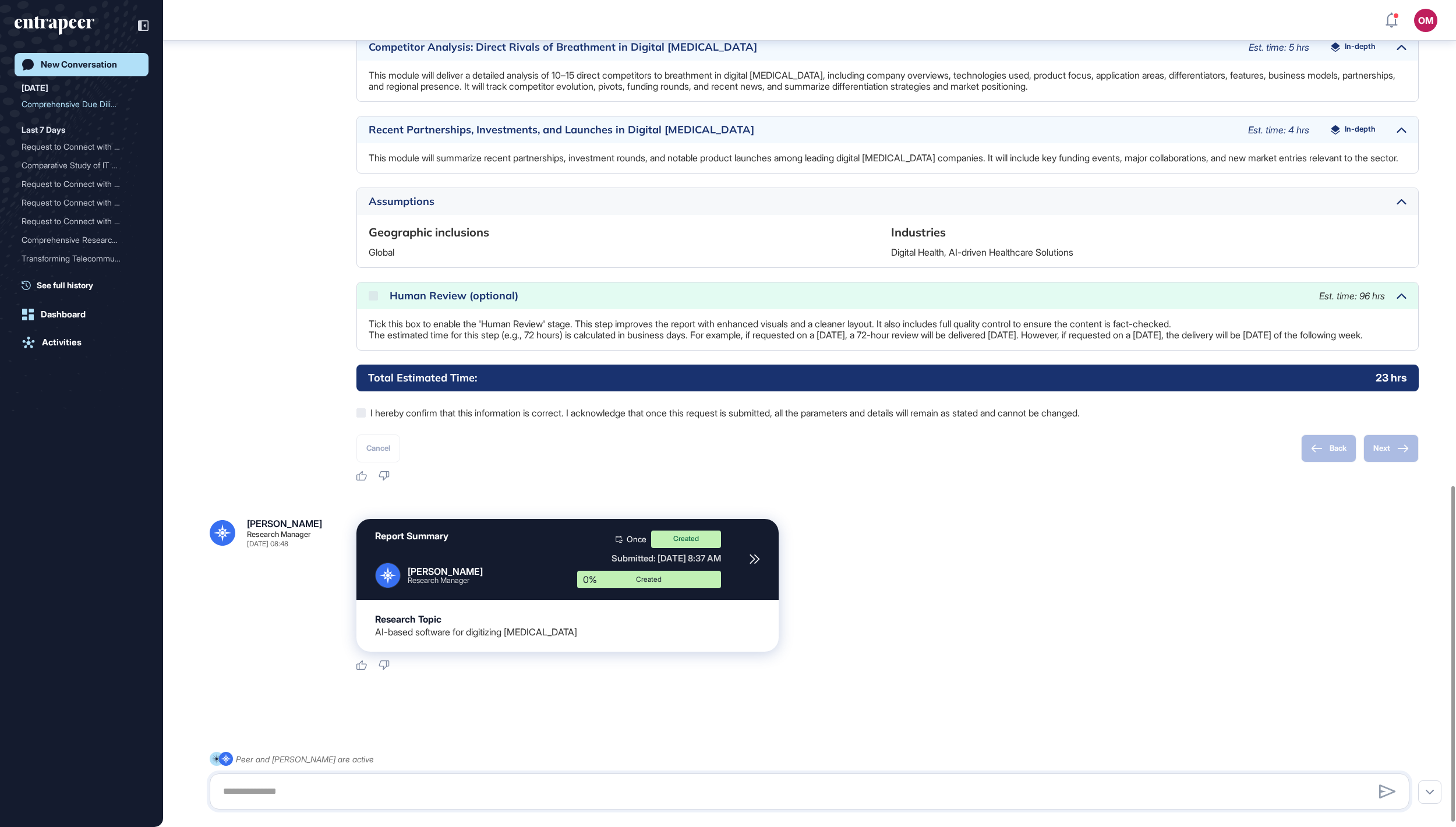
click at [48, 65] on div "New Conversation" at bounding box center [78, 64] width 76 height 10
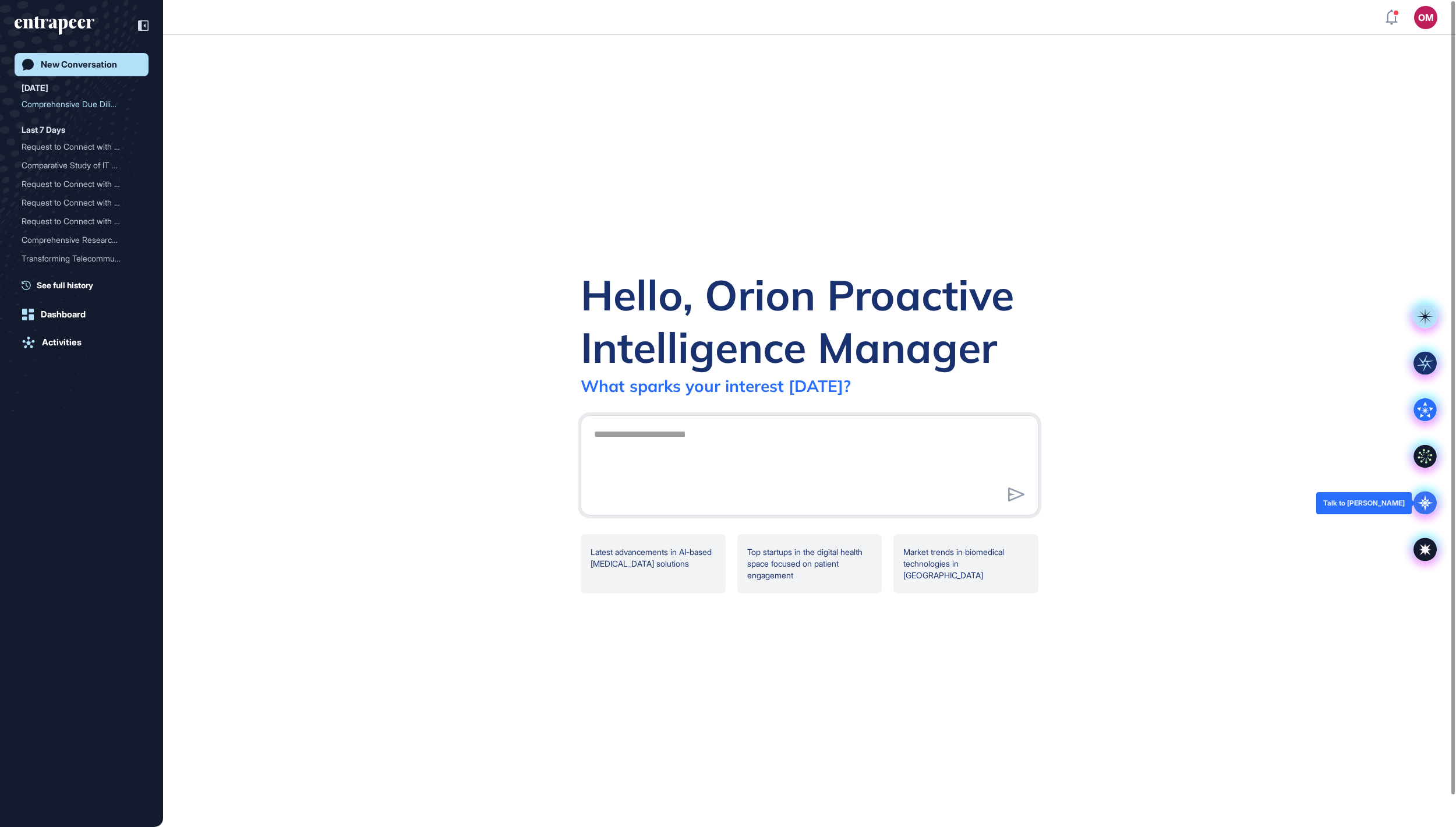
click at [1426, 512] on icon at bounding box center [1425, 503] width 23 height 23
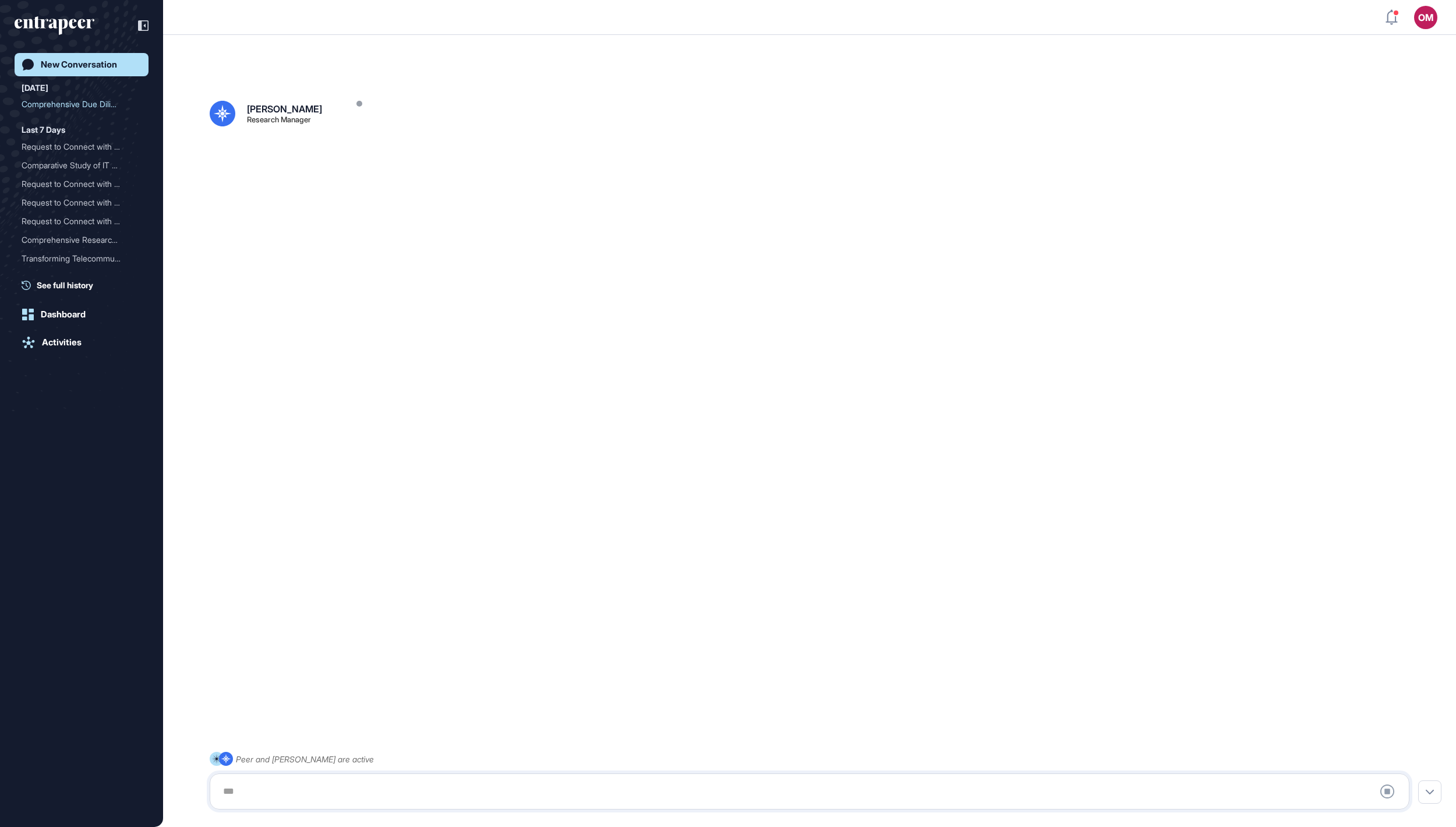
scroll to position [33, 0]
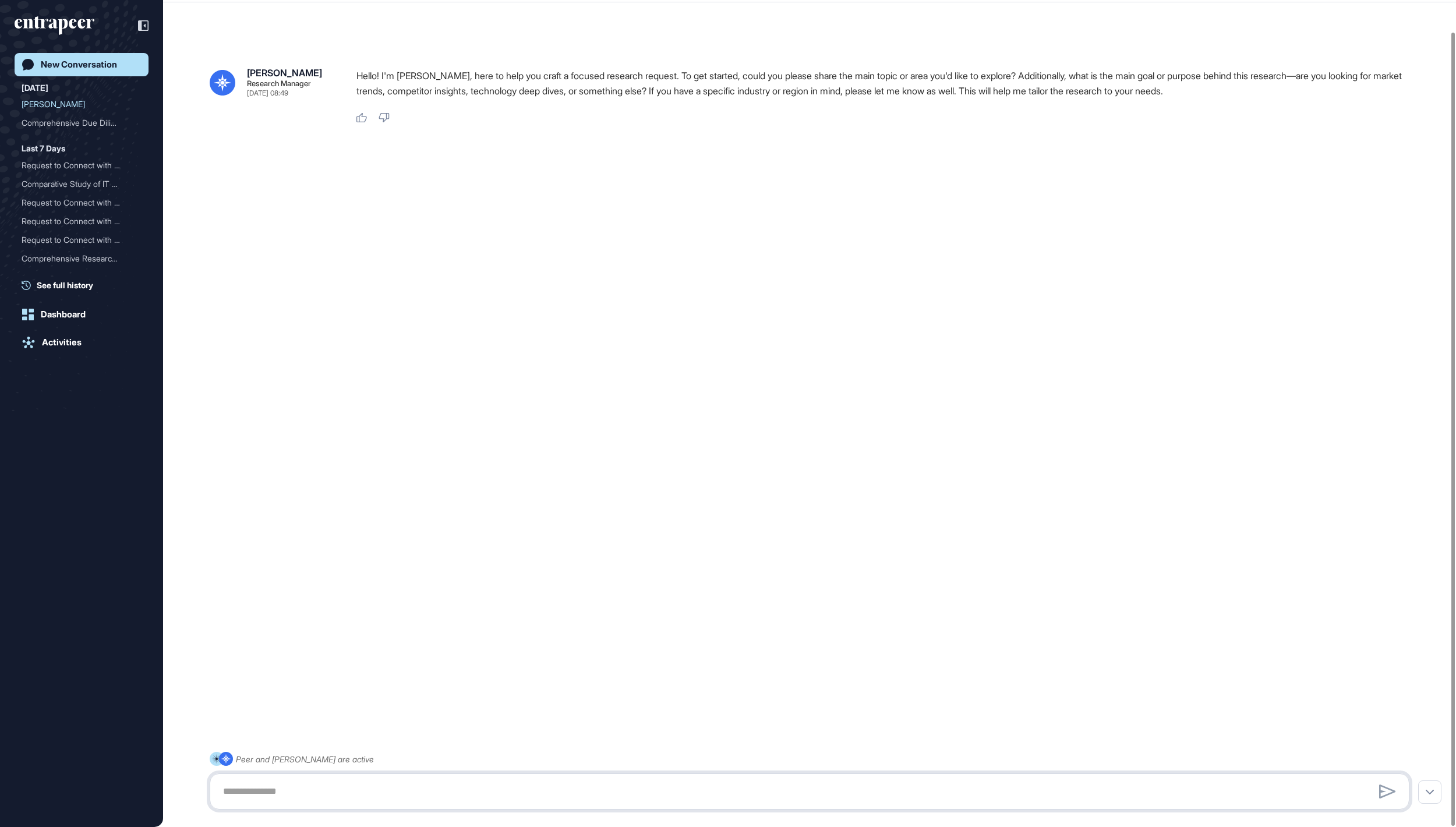
click at [854, 793] on textarea at bounding box center [809, 791] width 1187 height 23
paste textarea "**********"
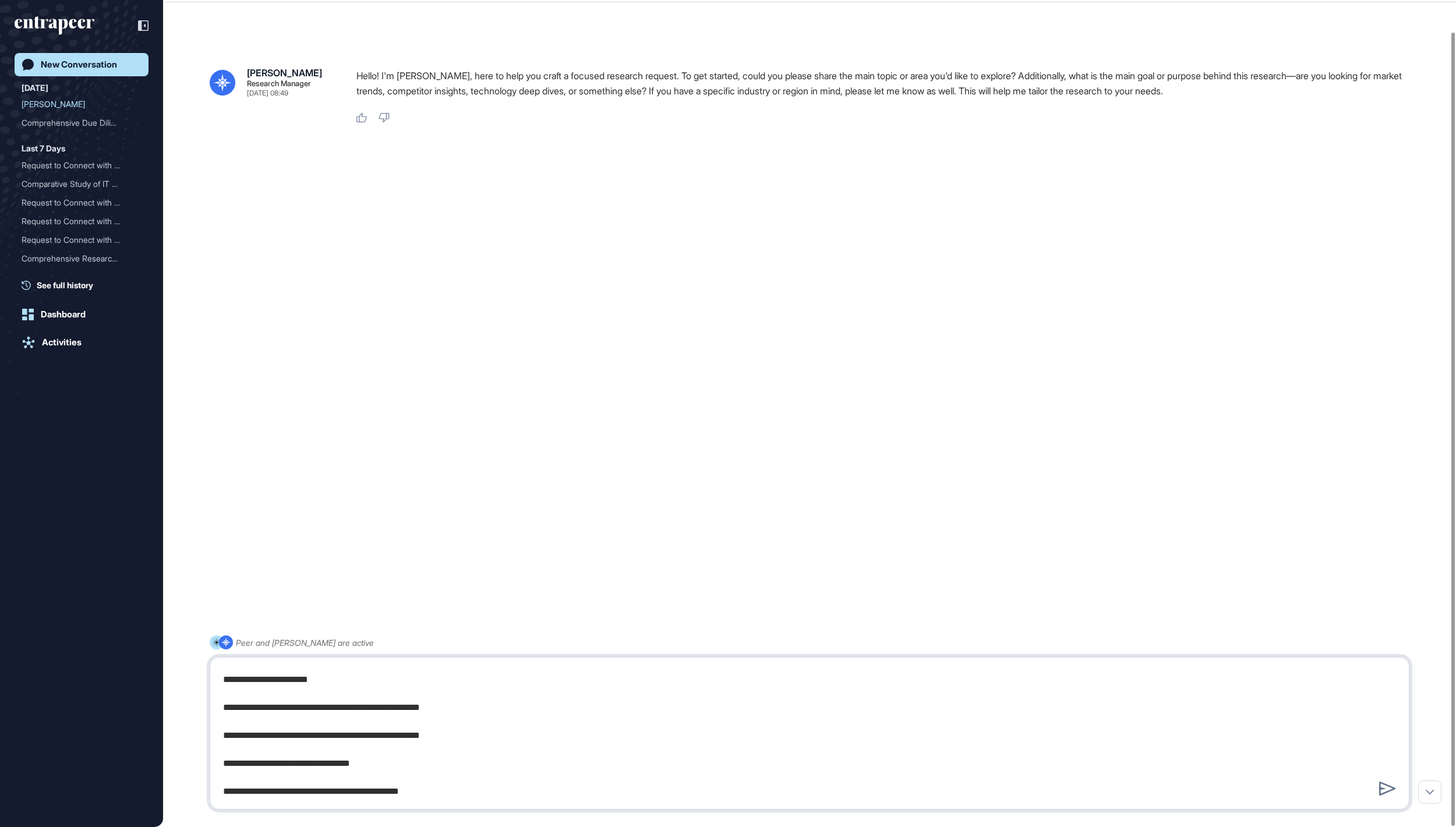
type textarea "**********"
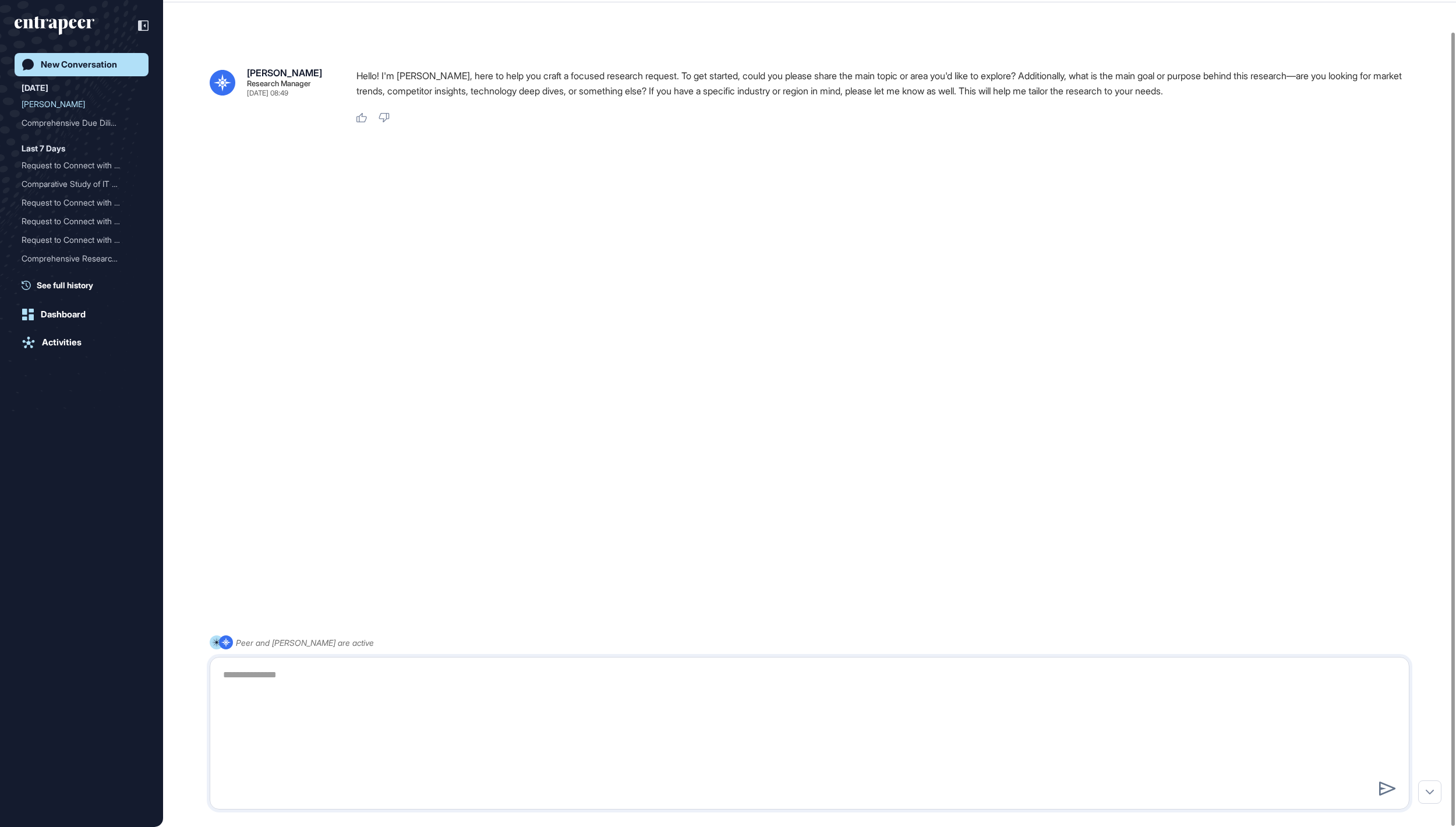
scroll to position [0, 0]
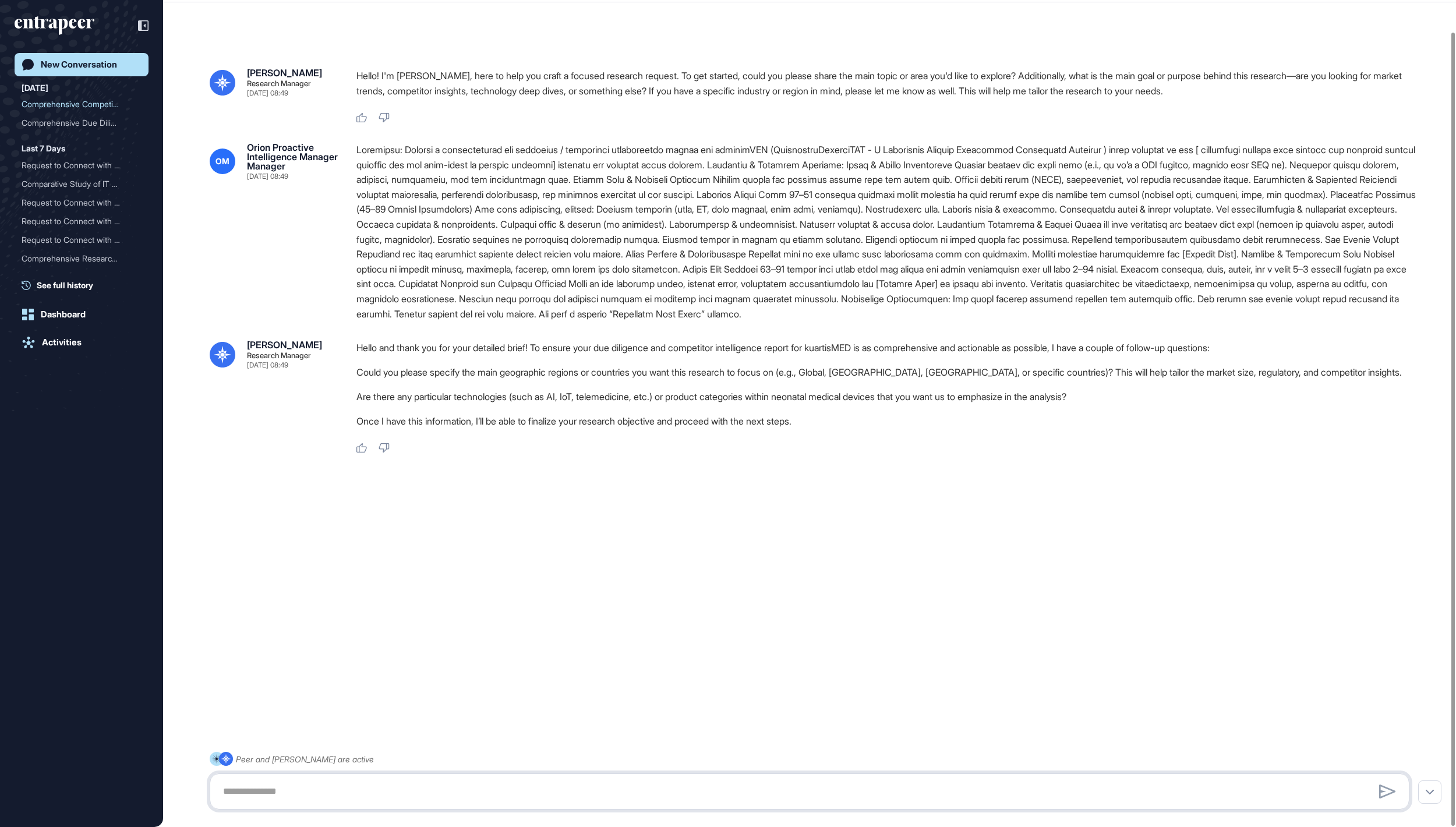
click at [499, 796] on textarea at bounding box center [808, 791] width 1185 height 23
type textarea "**********"
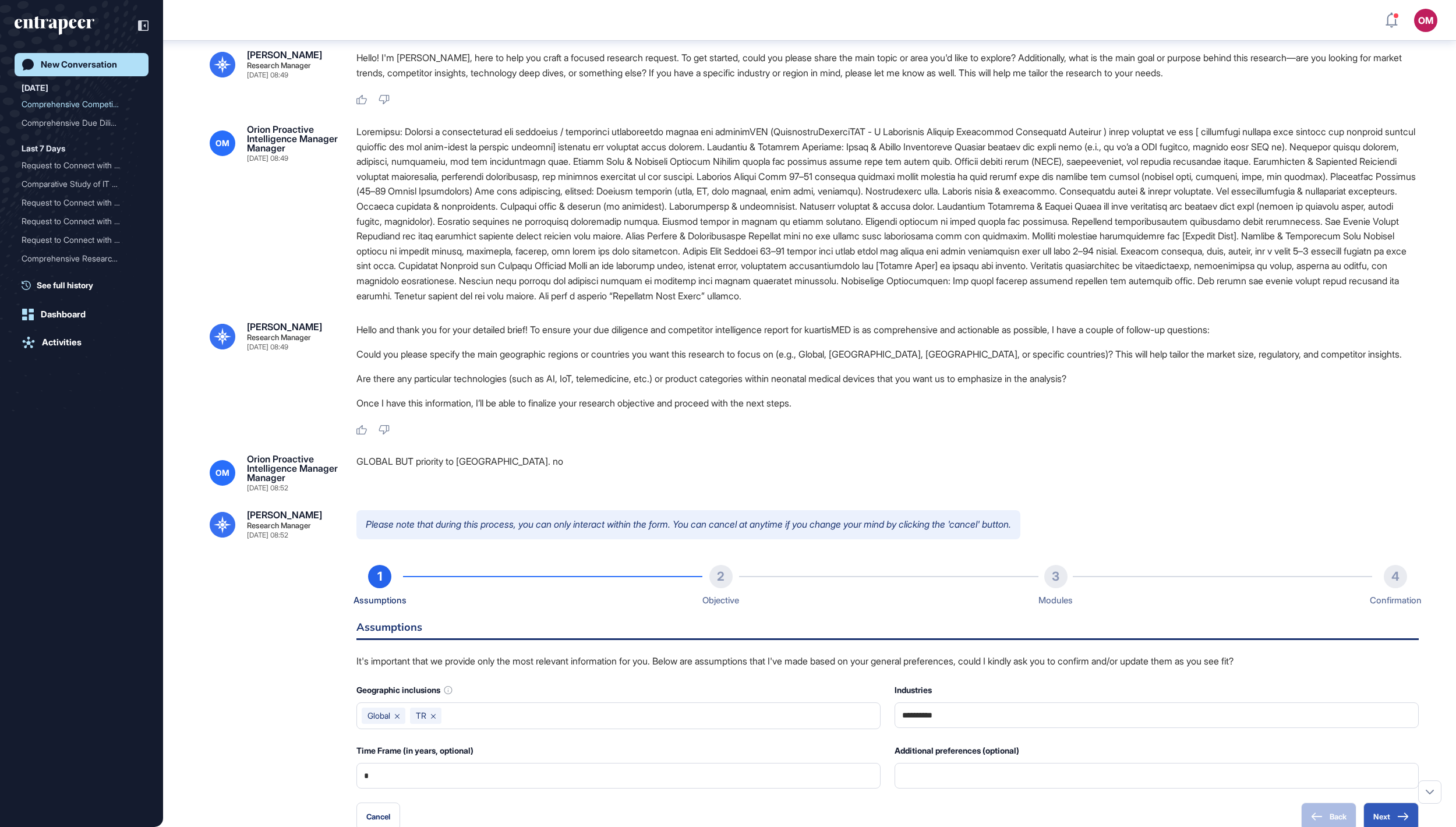
scroll to position [300, 0]
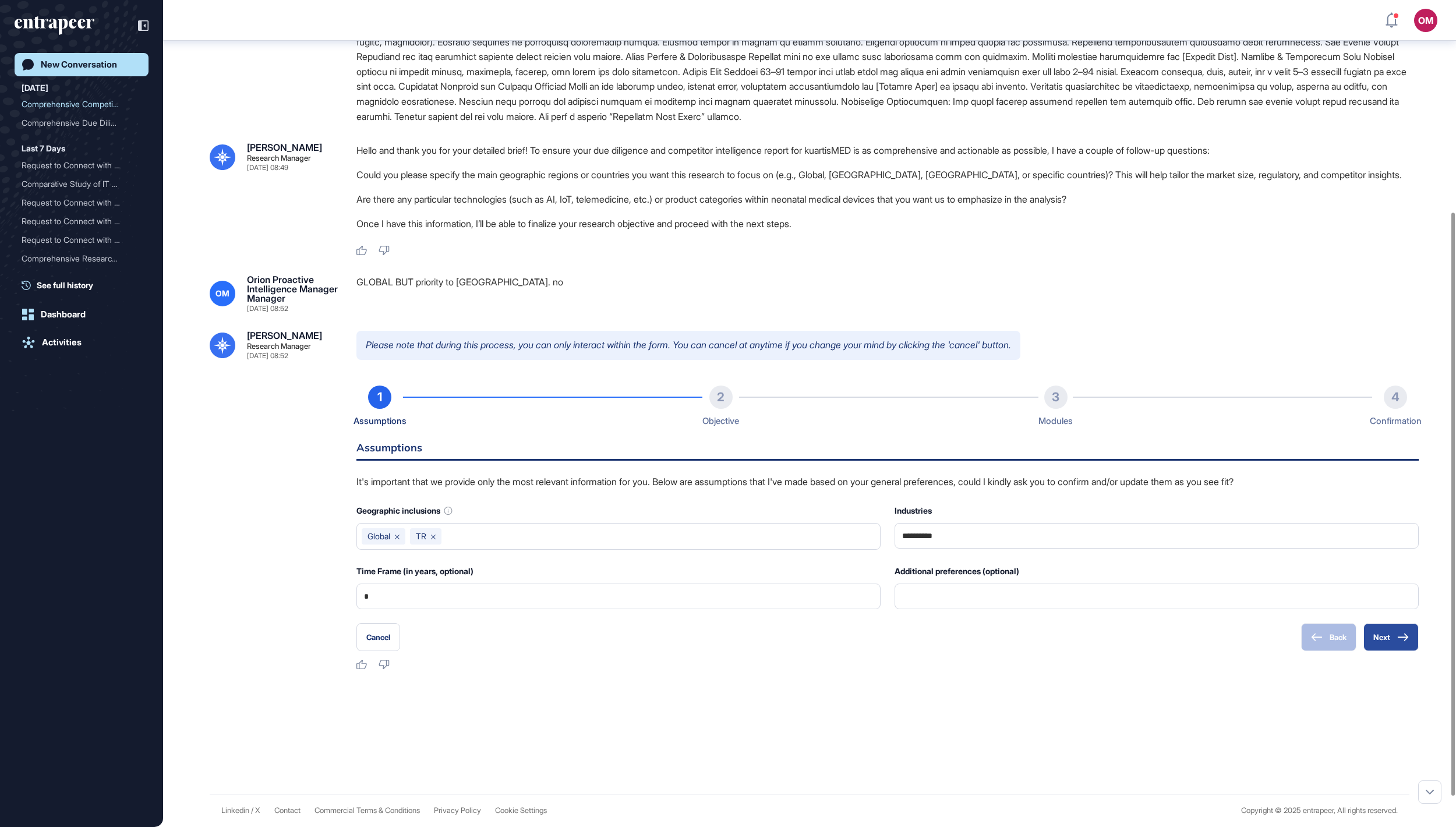
click at [1376, 651] on button "Next" at bounding box center [1390, 637] width 55 height 28
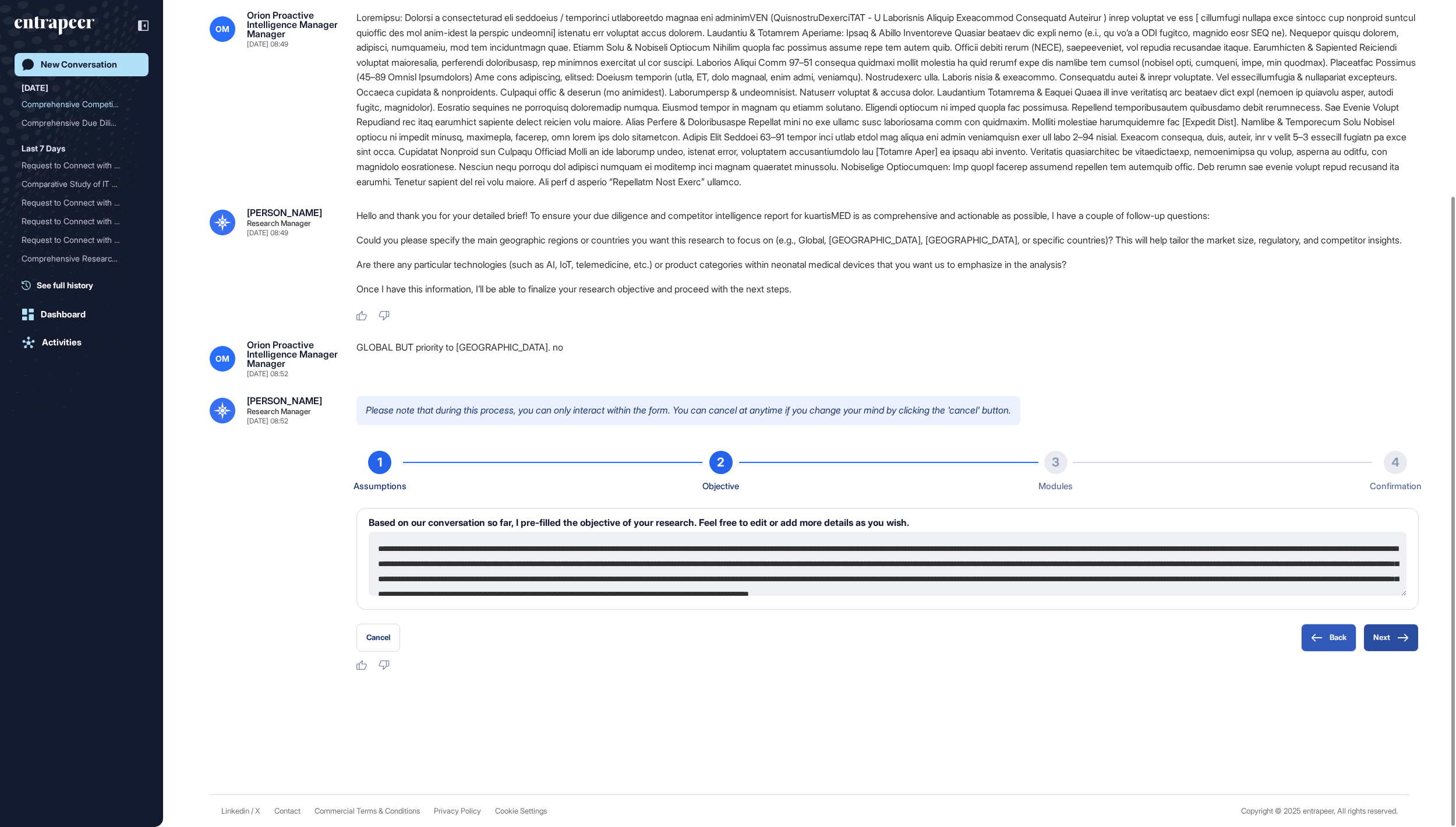
scroll to position [255, 0]
click at [1385, 642] on button "Next" at bounding box center [1390, 637] width 55 height 28
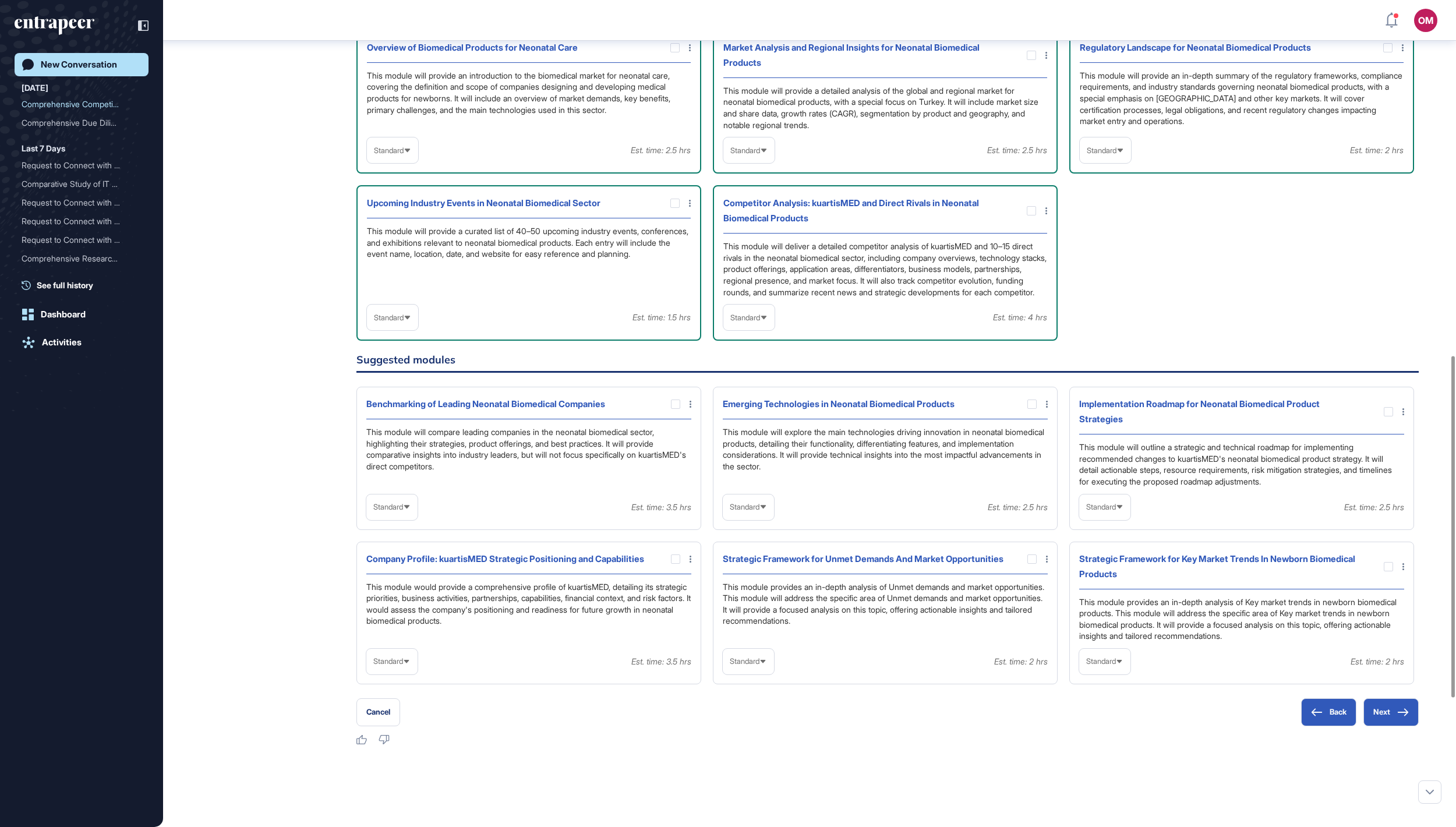
scroll to position [865, 0]
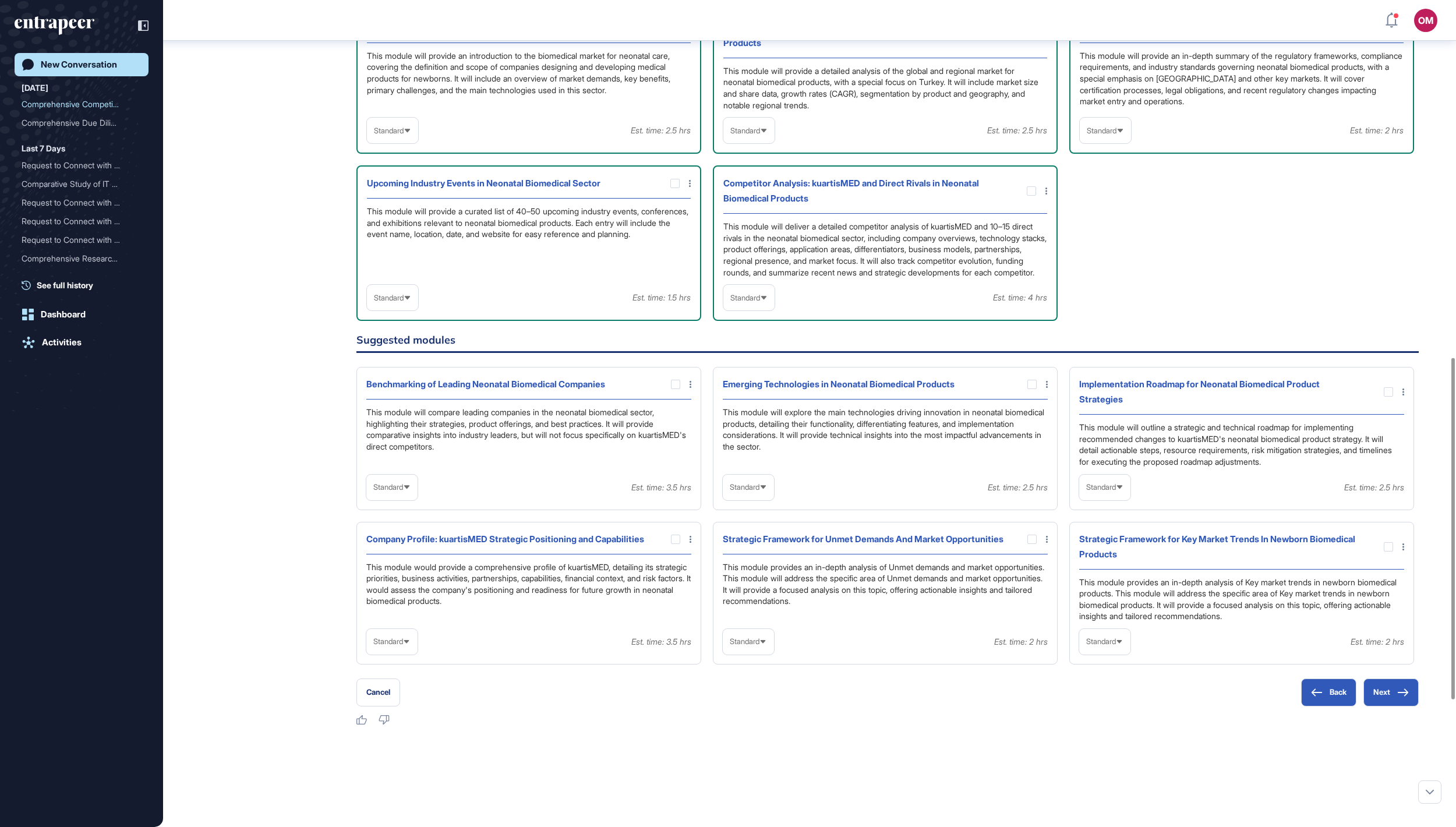
click at [756, 303] on span "Standard" at bounding box center [744, 298] width 30 height 9
click at [757, 383] on li "In-depth" at bounding box center [748, 371] width 44 height 23
click at [399, 303] on span "Standard" at bounding box center [388, 298] width 30 height 9
click at [1125, 143] on div "Standard" at bounding box center [1105, 130] width 51 height 22
click at [1106, 217] on li "In-depth" at bounding box center [1105, 205] width 44 height 23
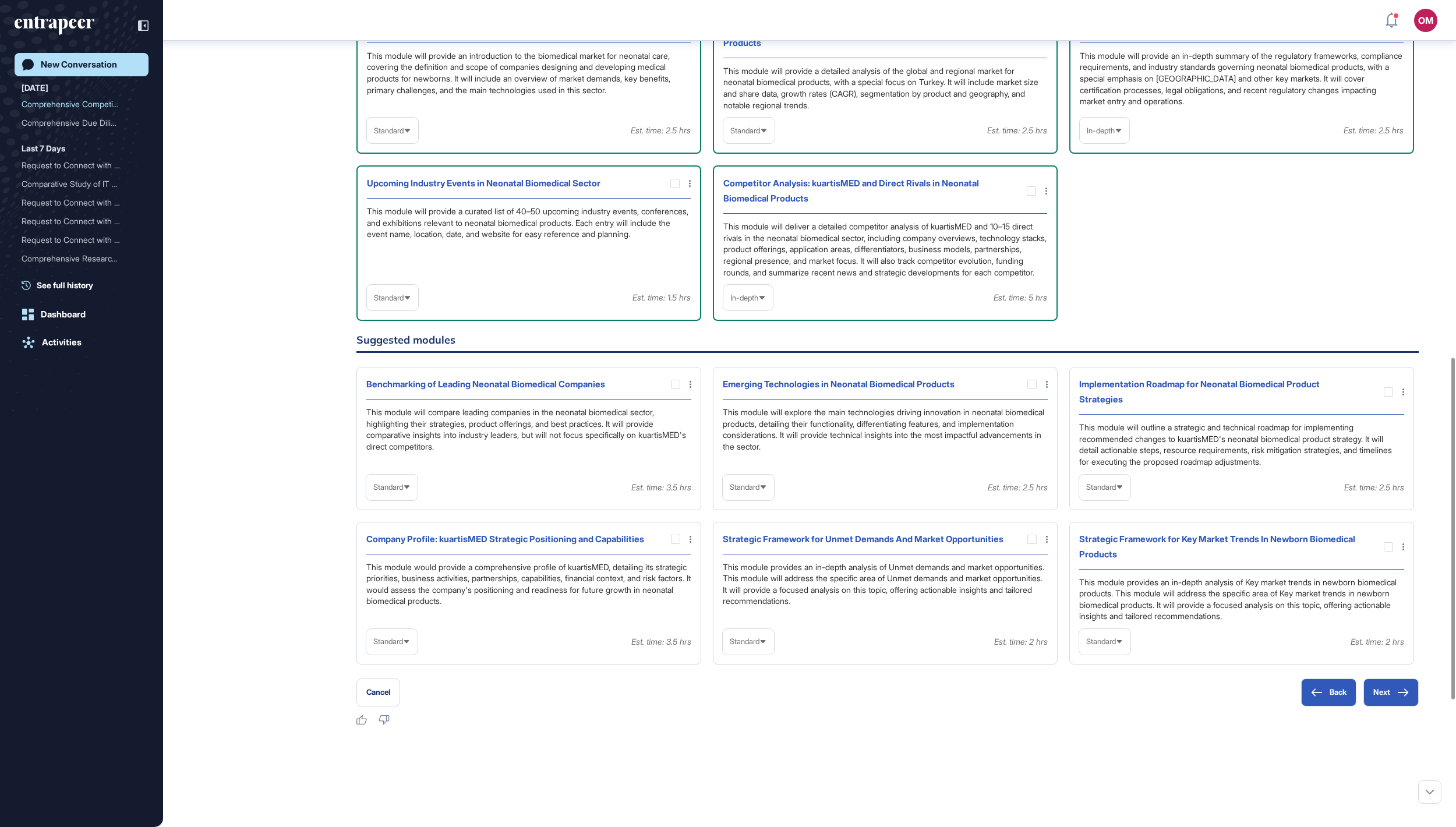
click at [760, 135] on span "Standard" at bounding box center [744, 130] width 30 height 9
click at [763, 170] on li "High-Level" at bounding box center [748, 158] width 44 height 23
click at [411, 134] on icon at bounding box center [407, 130] width 7 height 7
click at [415, 170] on li "High-Level" at bounding box center [392, 158] width 44 height 23
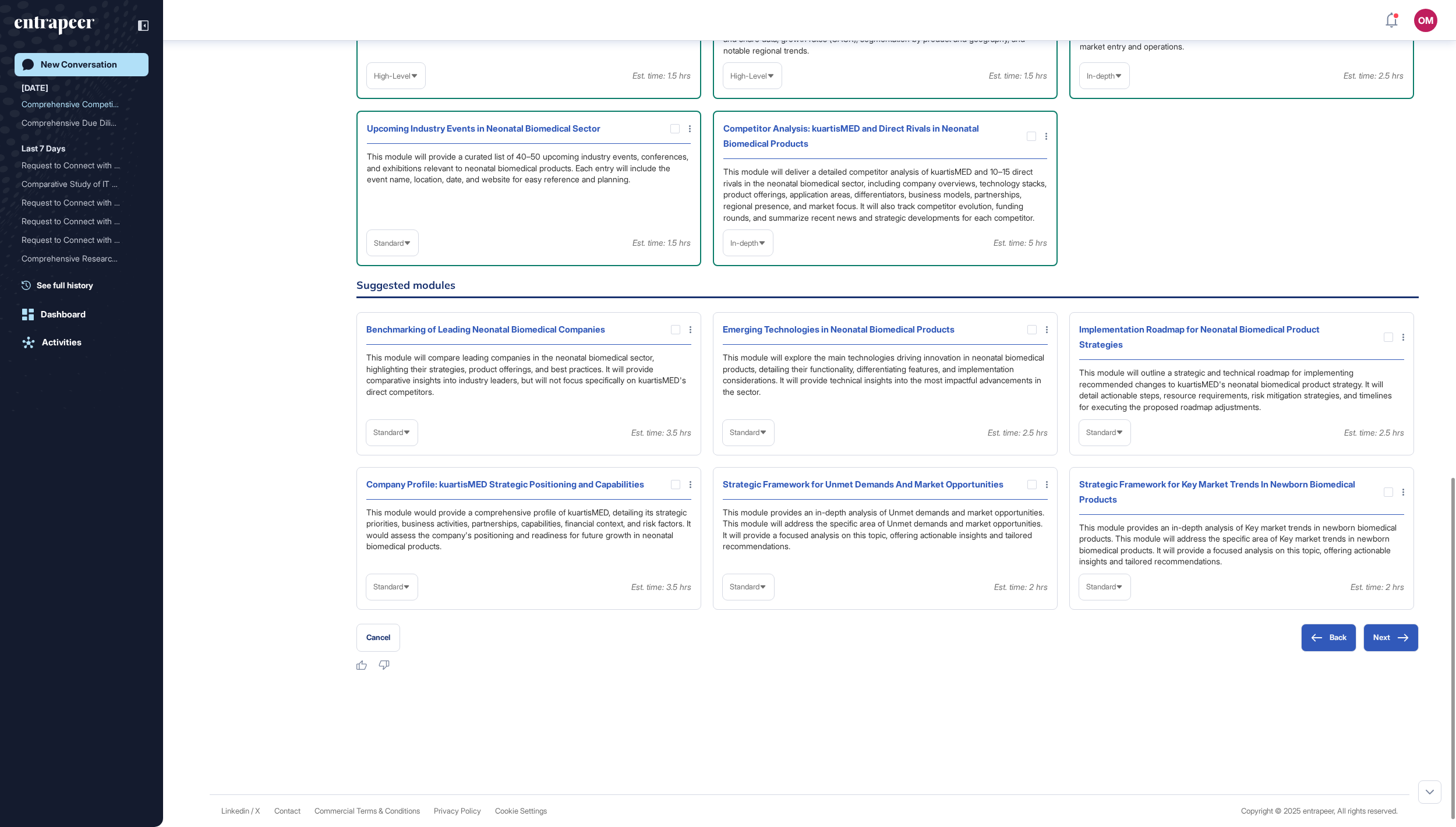
scroll to position [1154, 0]
click at [760, 428] on span "Standard" at bounding box center [744, 432] width 30 height 9
click at [762, 496] on li "In-depth" at bounding box center [748, 507] width 44 height 23
click at [1031, 325] on div at bounding box center [1033, 330] width 10 height 10
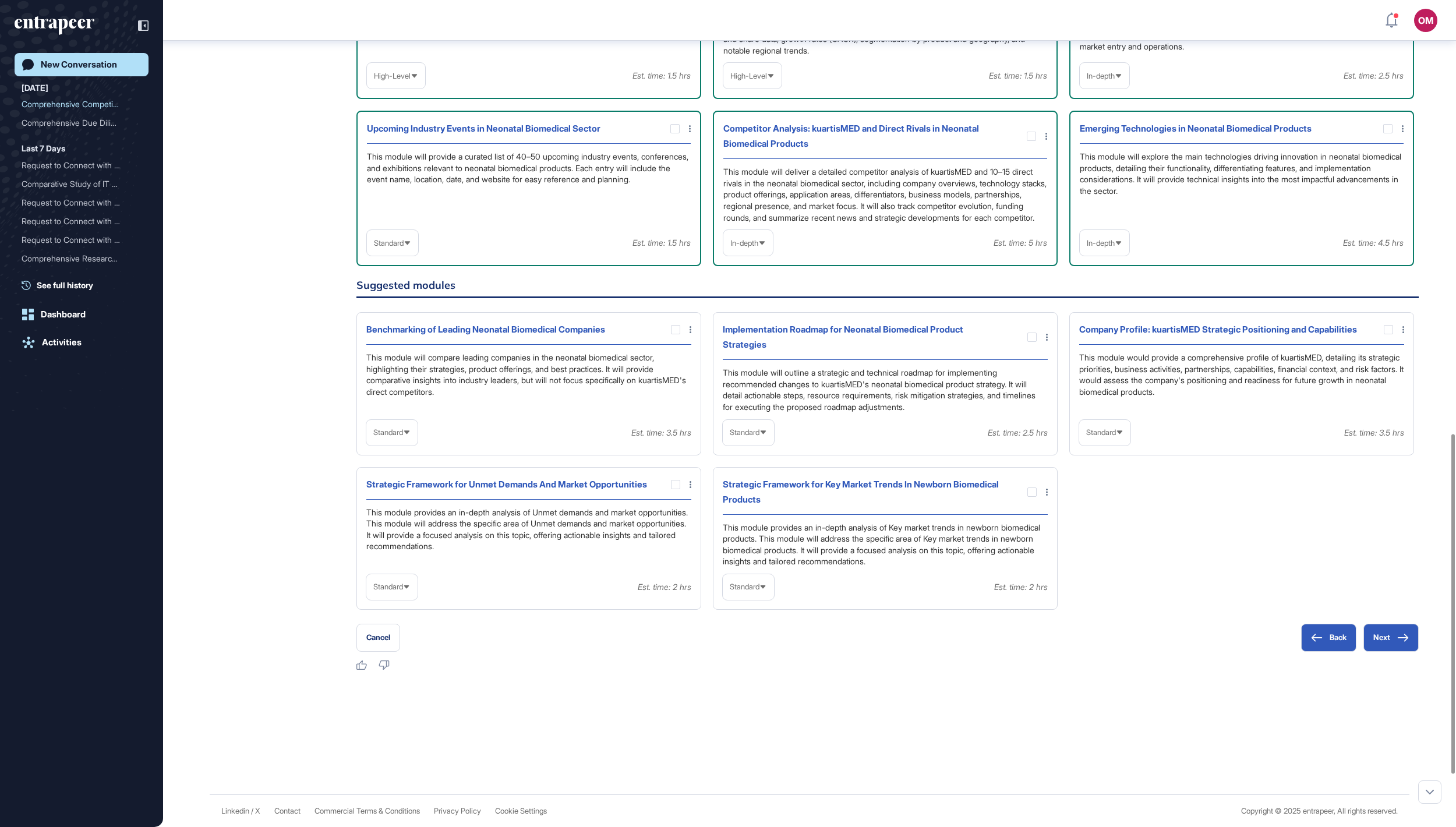
scroll to position [1054, 0]
click at [402, 247] on span "Standard" at bounding box center [388, 243] width 30 height 9
click at [402, 283] on li "High-Level" at bounding box center [392, 271] width 44 height 23
click at [1384, 652] on button "Next" at bounding box center [1390, 637] width 55 height 28
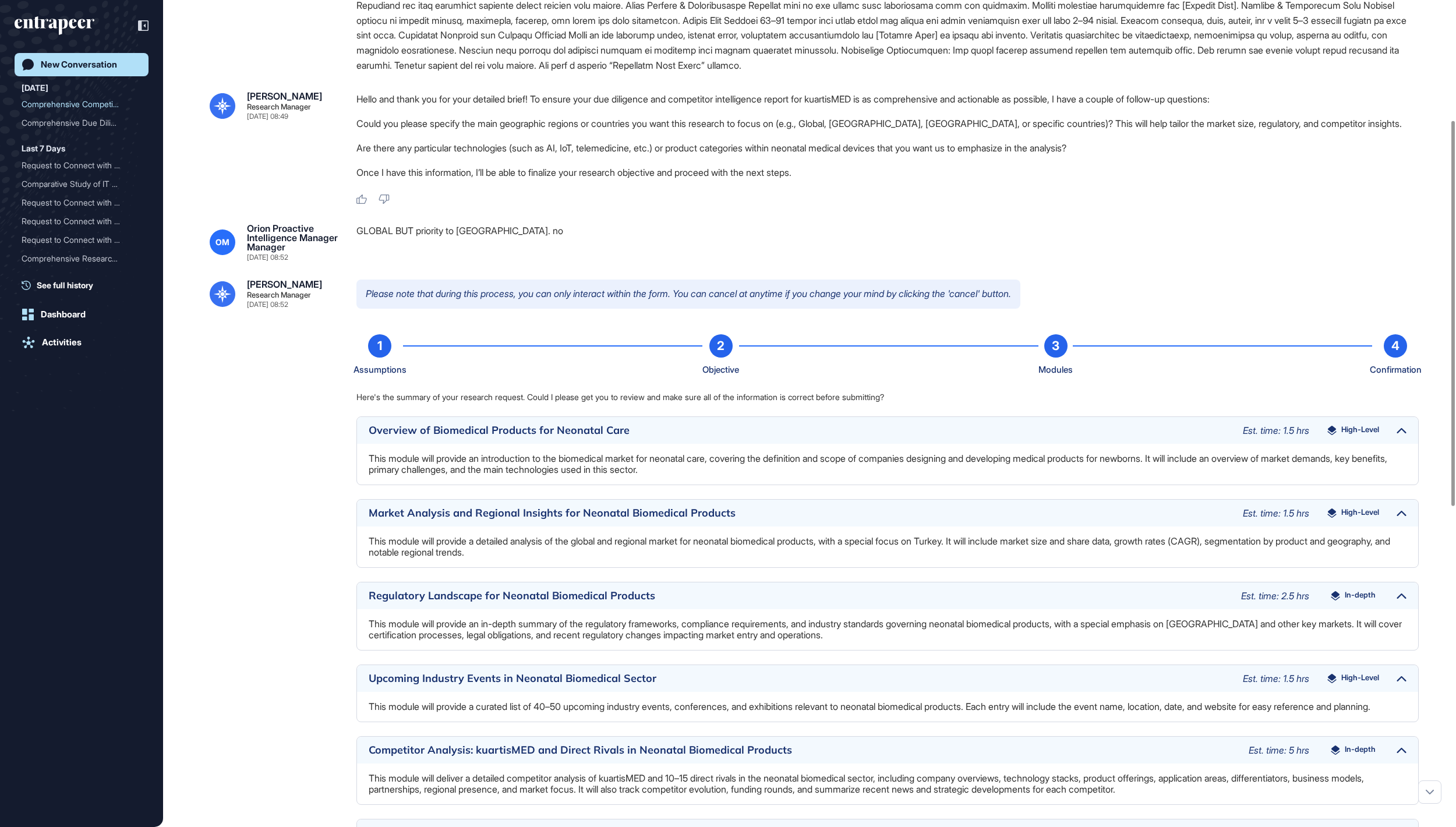
scroll to position [950, 0]
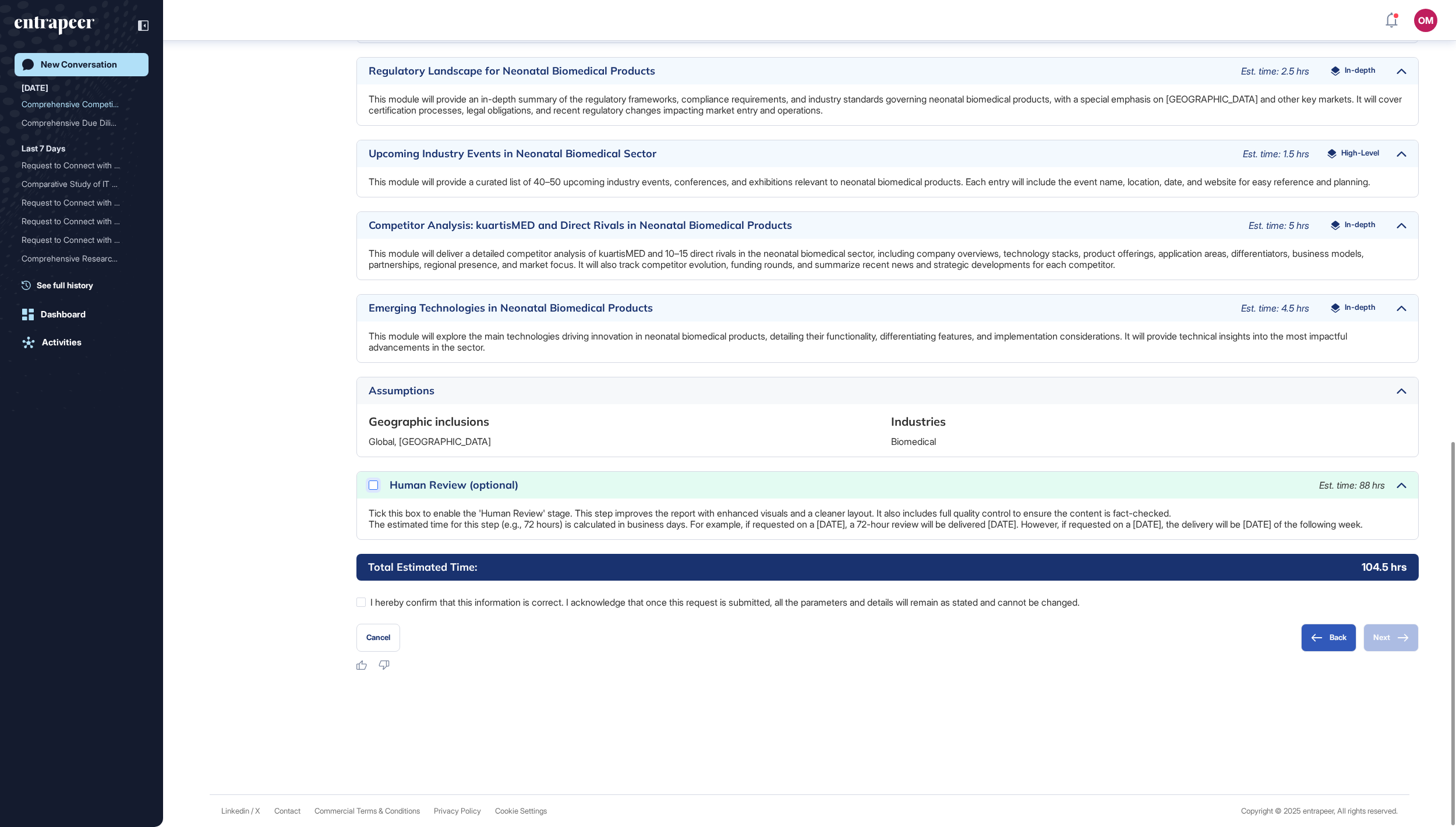
click at [0, 0] on icon at bounding box center [0, 0] width 0 height 0
click at [361, 602] on div at bounding box center [361, 603] width 10 height 10
click at [1389, 647] on button "Next" at bounding box center [1390, 637] width 55 height 28
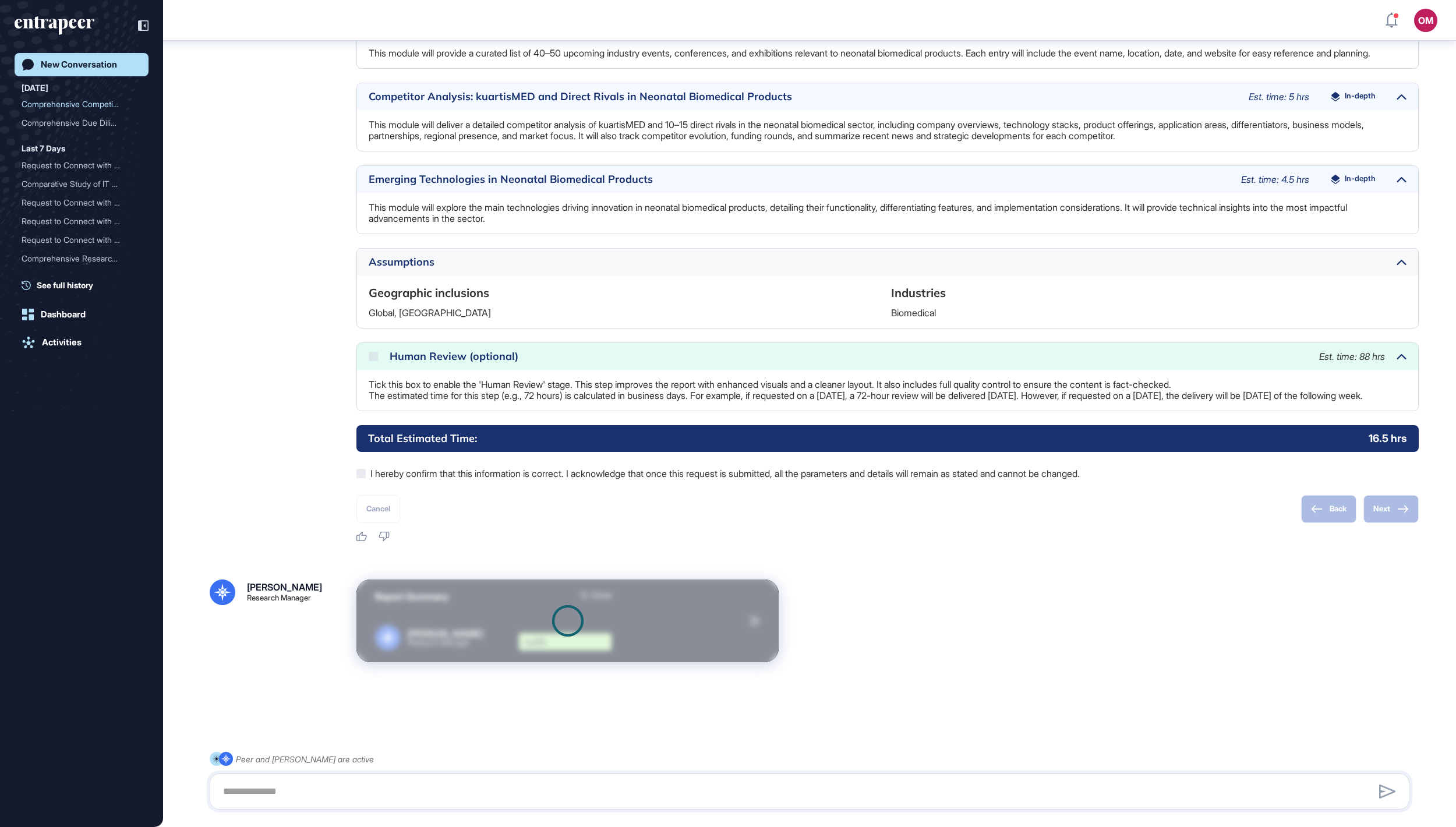
scroll to position [1083, 0]
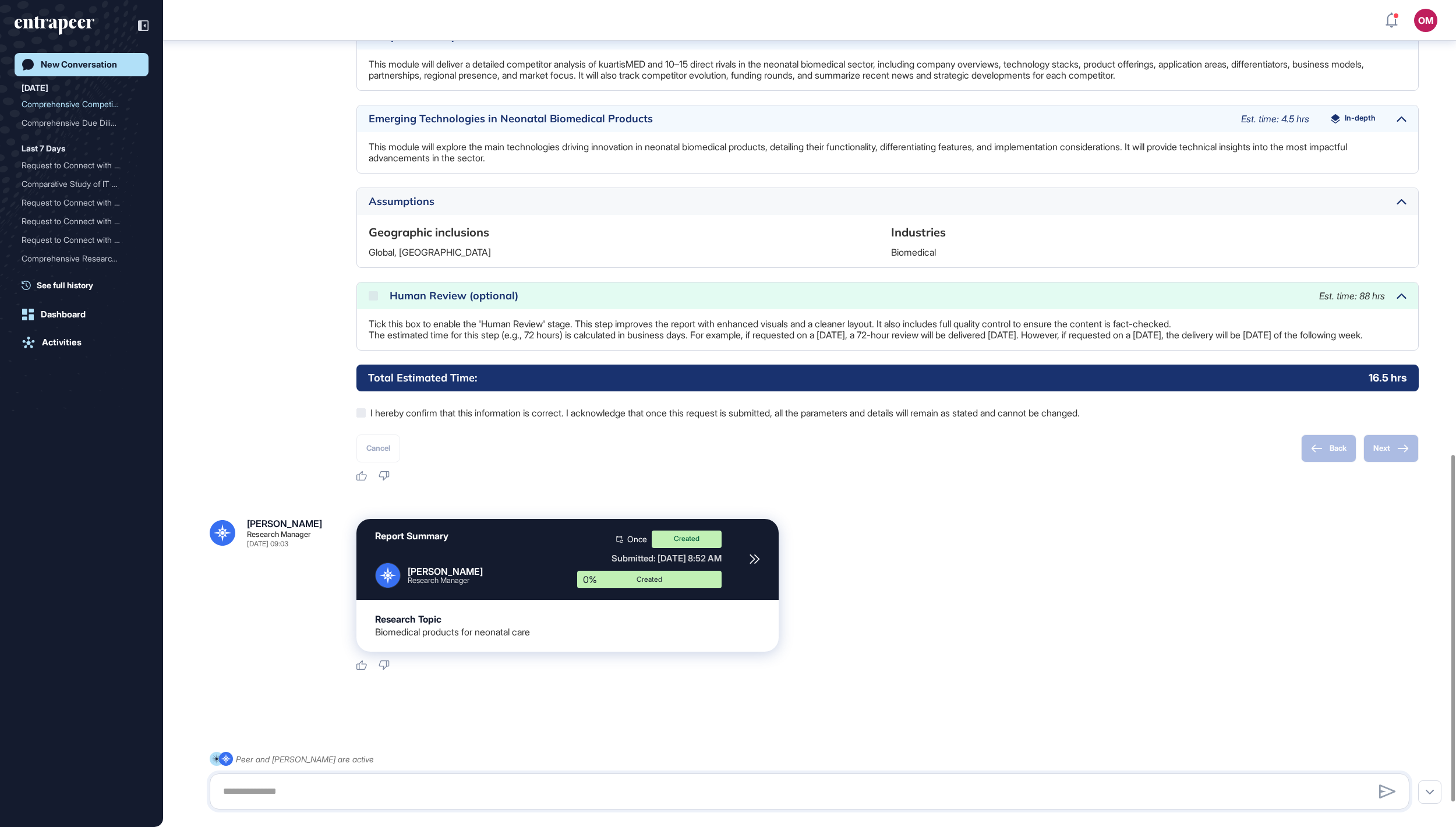
click at [1438, 26] on header "OM Dashboard Profile My Content Request More Data" at bounding box center [728, 21] width 1456 height 35
click at [1430, 26] on div "OM" at bounding box center [1426, 20] width 23 height 23
click at [1370, 187] on link "Logout" at bounding box center [1372, 181] width 120 height 18
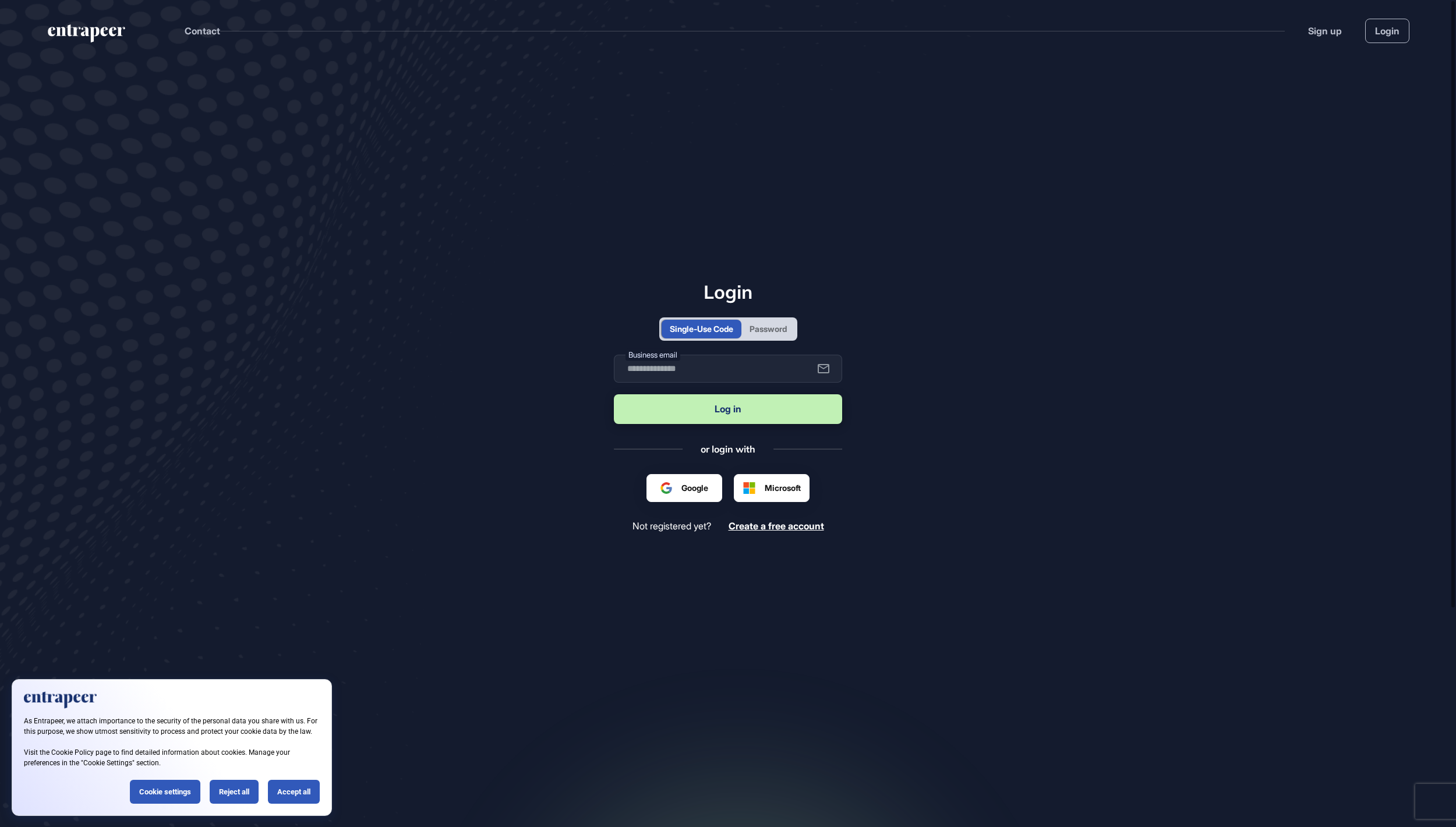
scroll to position [1, 1]
click at [781, 337] on div "Single-Use Code Password" at bounding box center [728, 329] width 138 height 23
click at [772, 330] on div "Password" at bounding box center [768, 328] width 38 height 12
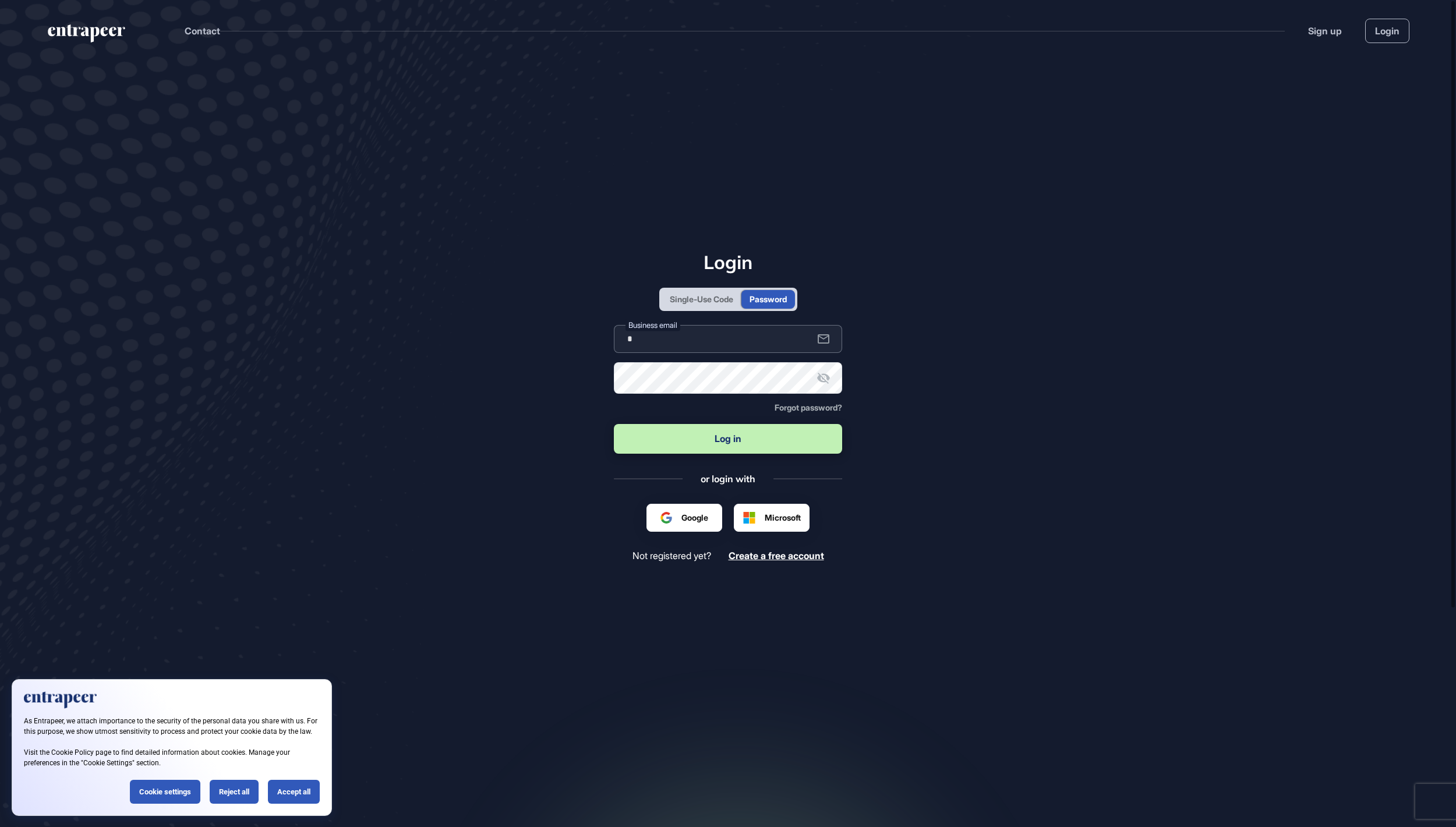
type input "**********"
click at [728, 440] on button "Log in" at bounding box center [728, 439] width 228 height 30
